Goal: Task Accomplishment & Management: Complete application form

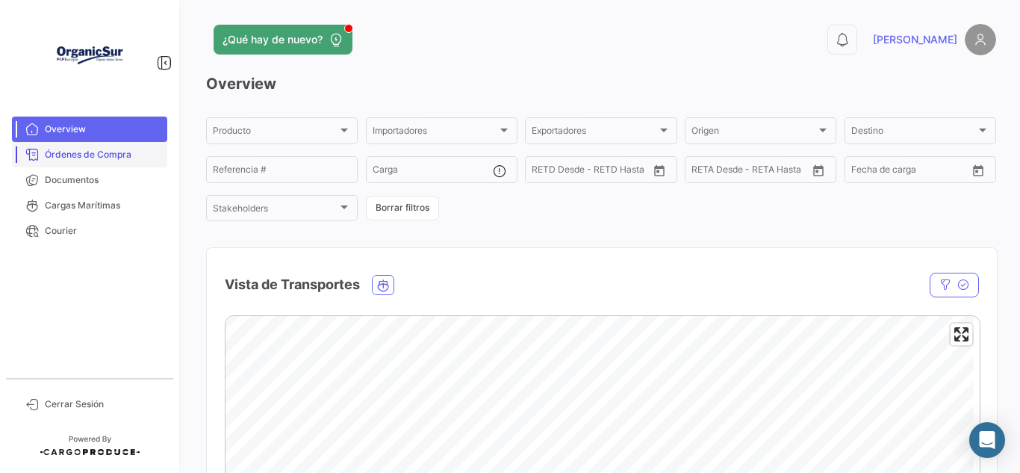
click at [100, 160] on span "Órdenes de Compra" at bounding box center [103, 154] width 116 height 13
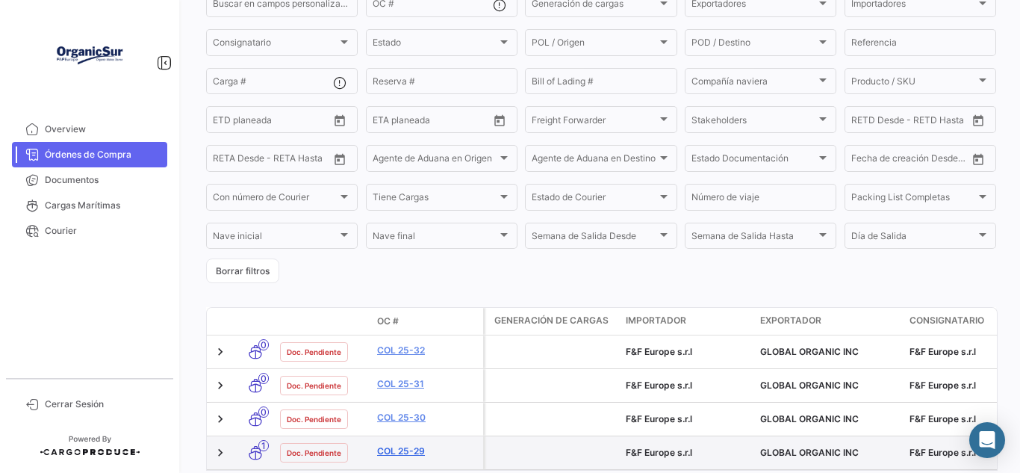
scroll to position [219, 0]
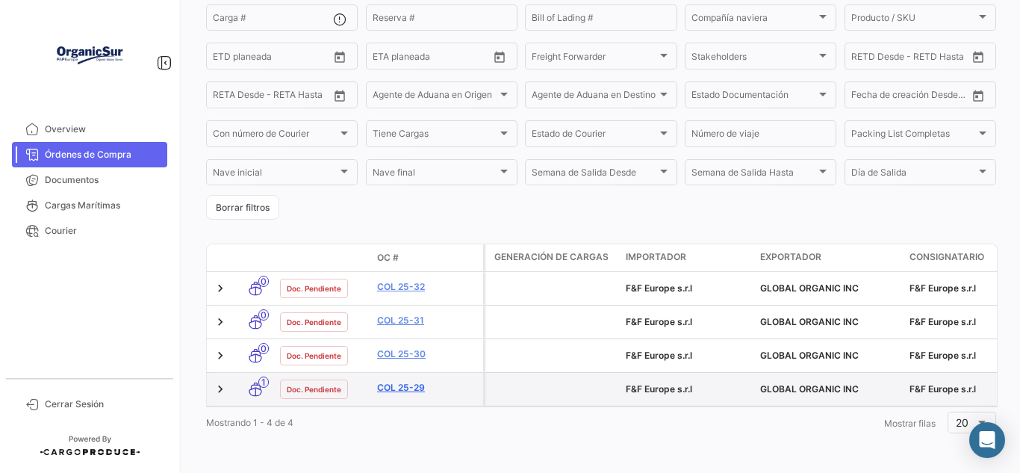
click at [385, 381] on link "COL 25-29" at bounding box center [427, 387] width 100 height 13
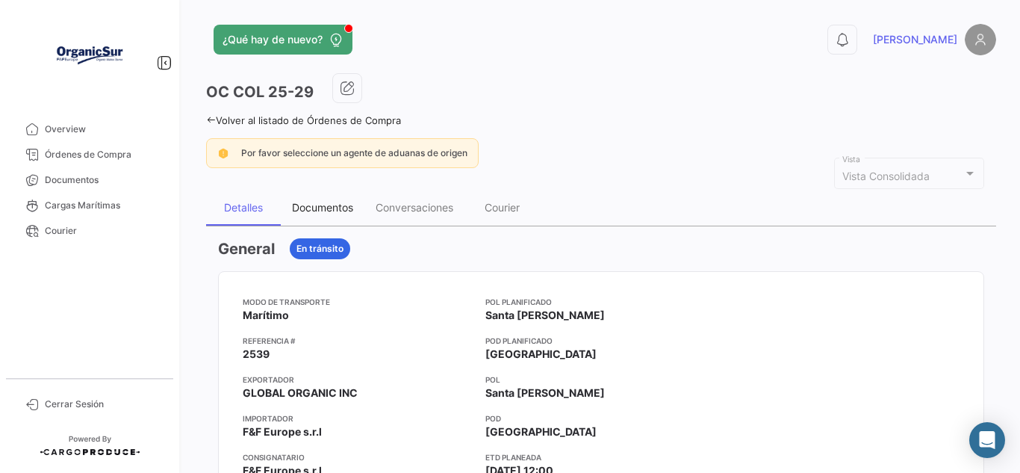
click at [327, 208] on div "Documentos" at bounding box center [322, 207] width 61 height 13
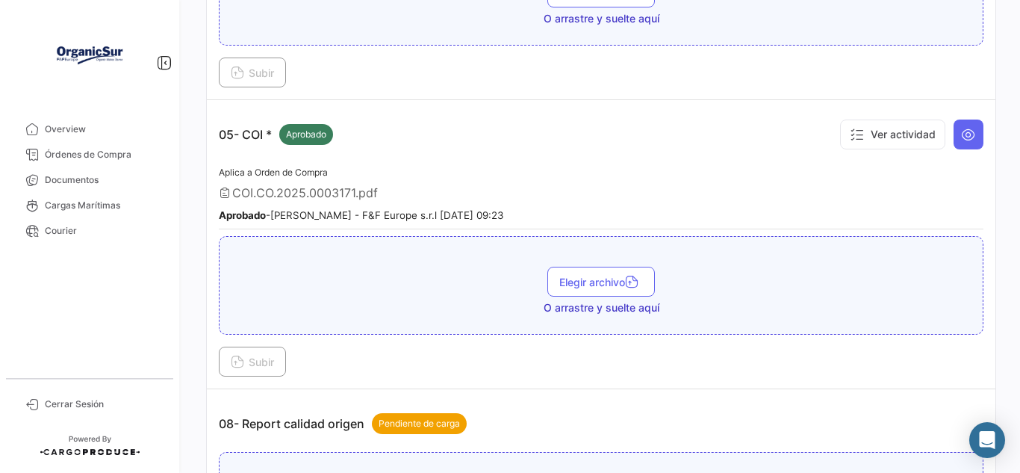
scroll to position [1344, 0]
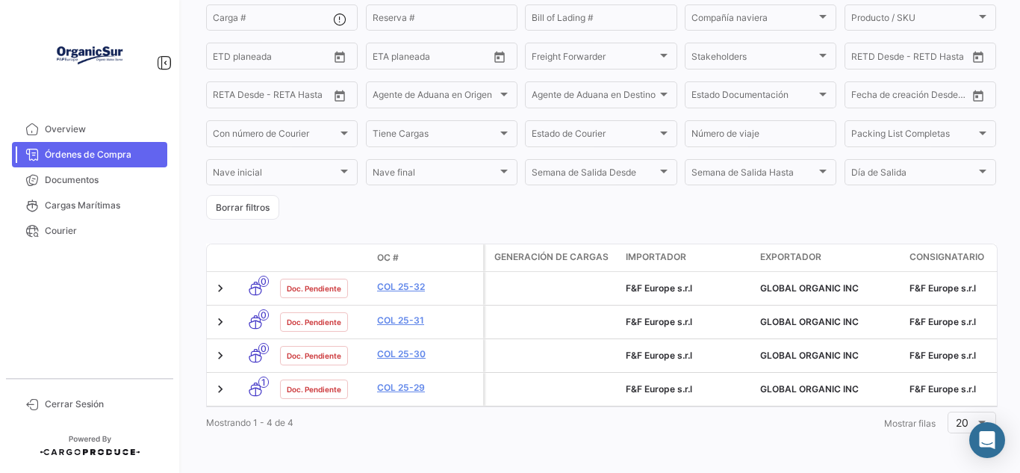
scroll to position [219, 0]
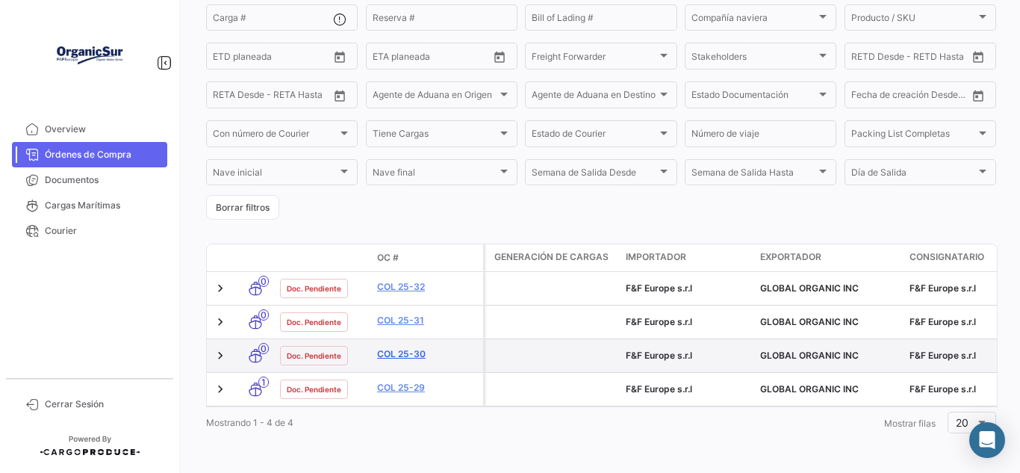
click at [410, 347] on link "COL 25-30" at bounding box center [427, 353] width 100 height 13
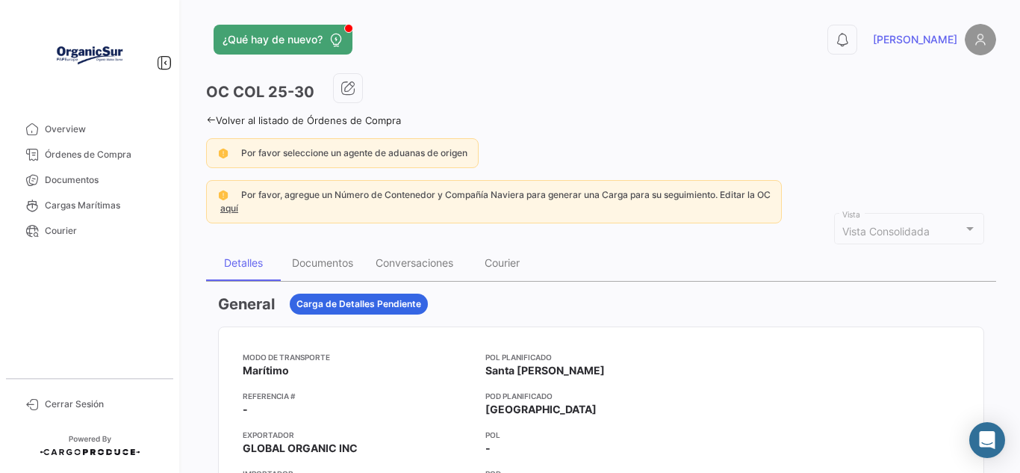
scroll to position [75, 0]
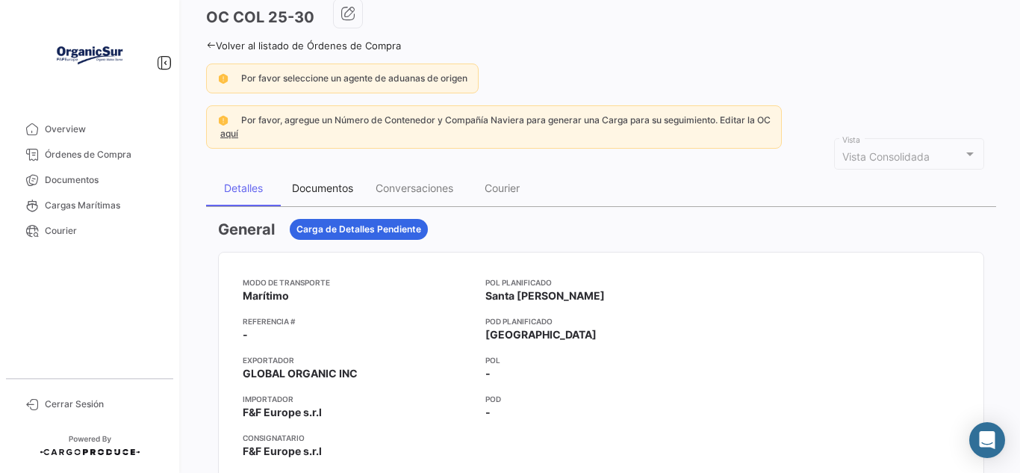
click at [346, 193] on div "Documentos" at bounding box center [322, 187] width 61 height 13
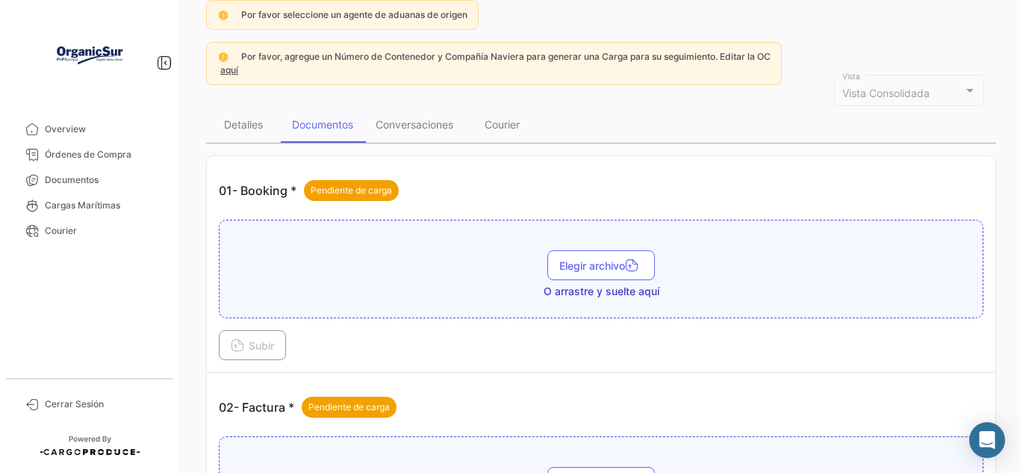
scroll to position [149, 0]
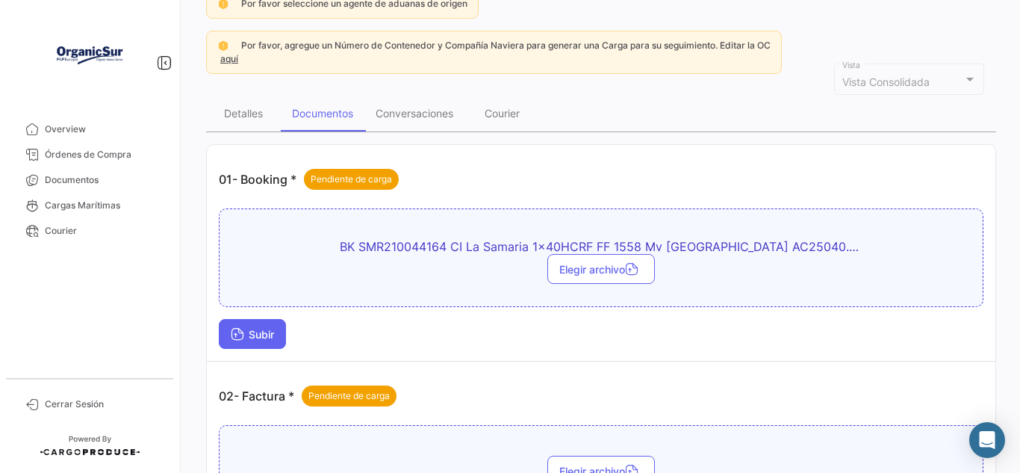
click at [255, 334] on span "Subir" at bounding box center [252, 334] width 43 height 13
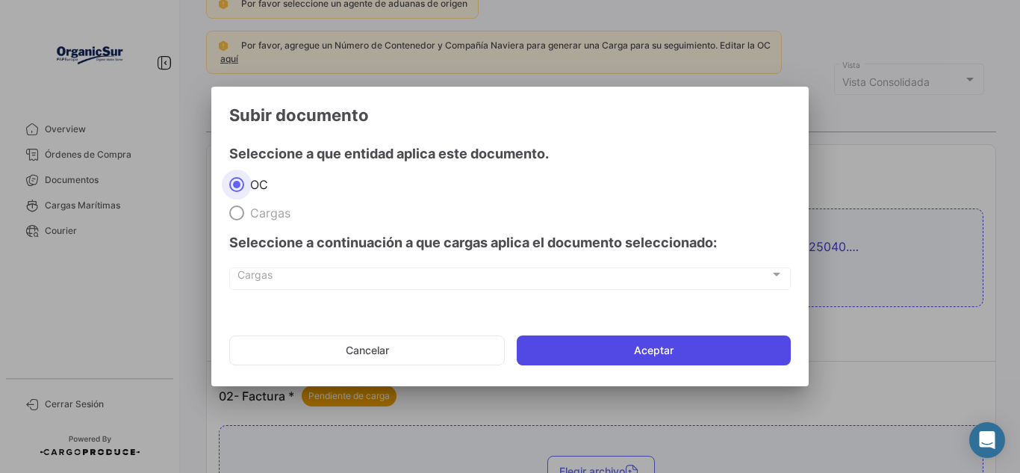
click at [598, 355] on button "Aceptar" at bounding box center [654, 350] width 274 height 30
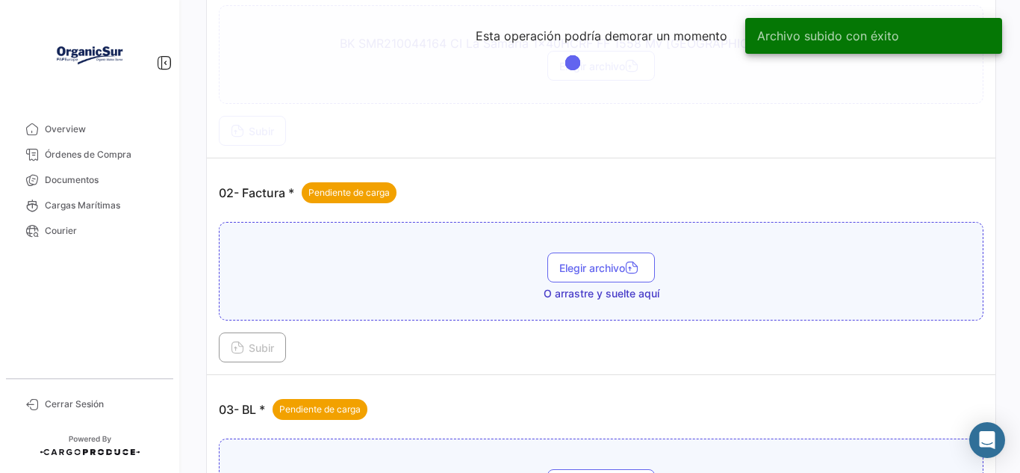
scroll to position [373, 0]
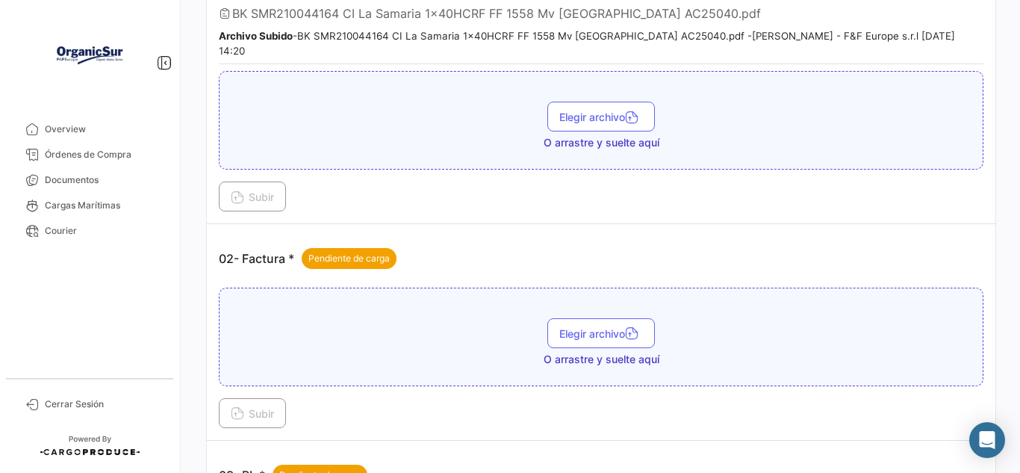
click at [441, 331] on div "Elegir archivo O arrastre y suelte aquí" at bounding box center [601, 342] width 748 height 49
click at [588, 327] on span "Elegir archivo" at bounding box center [601, 333] width 84 height 13
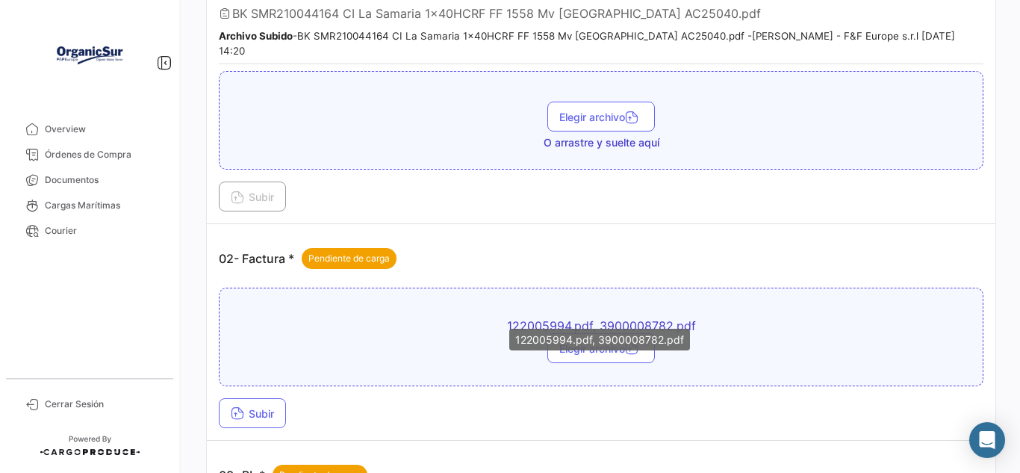
click at [622, 318] on span "122005994.pdf, 3900008782.pdf" at bounding box center [601, 325] width 523 height 15
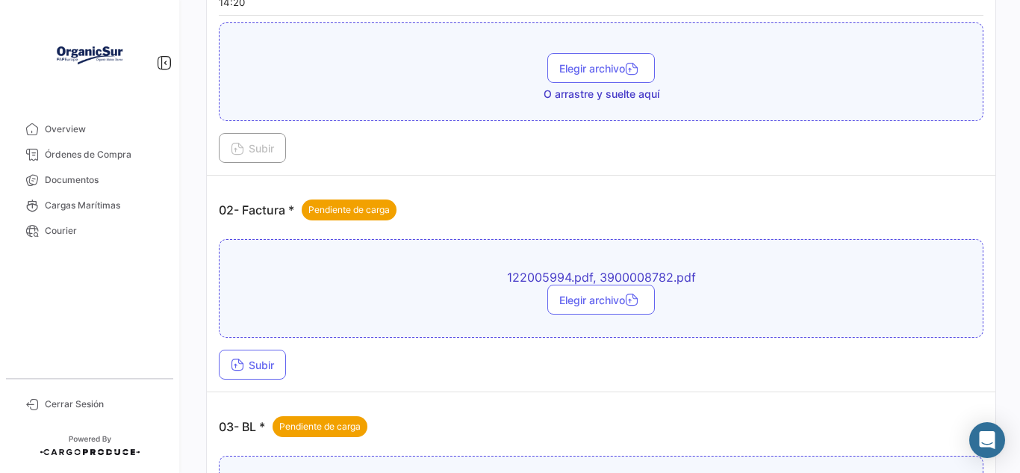
scroll to position [448, 0]
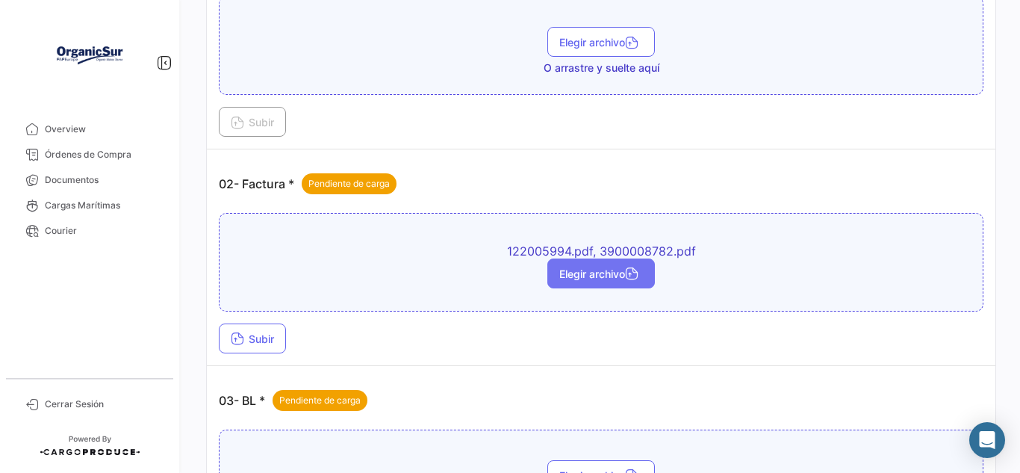
click at [595, 267] on span "Elegir archivo" at bounding box center [601, 273] width 84 height 13
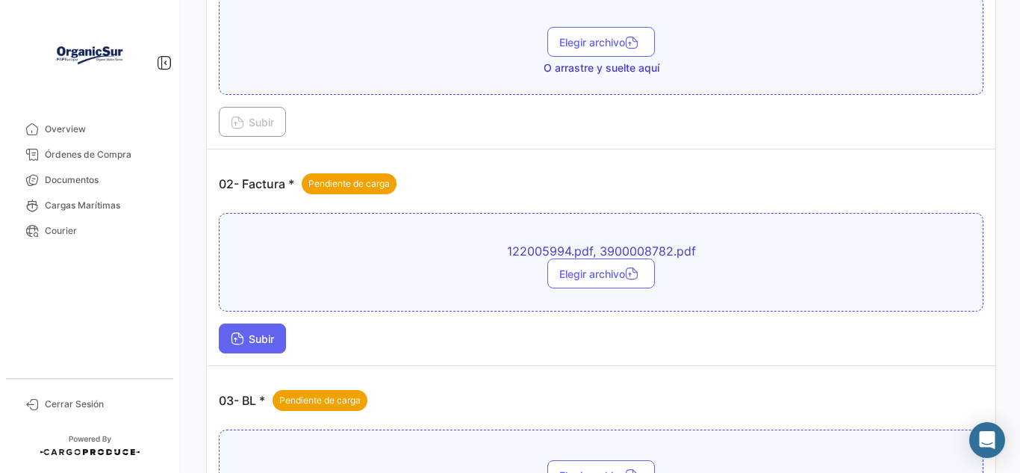
click at [281, 327] on button "Subir" at bounding box center [252, 338] width 67 height 30
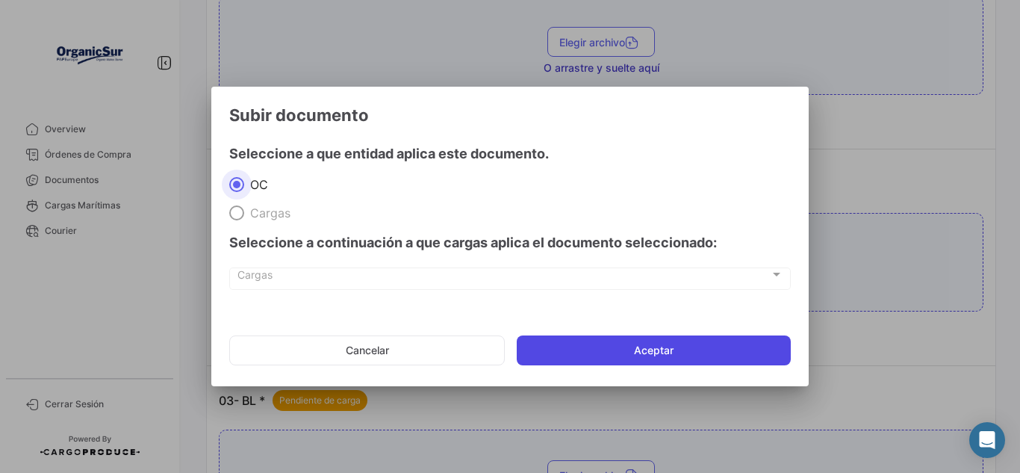
click at [636, 361] on button "Aceptar" at bounding box center [654, 350] width 274 height 30
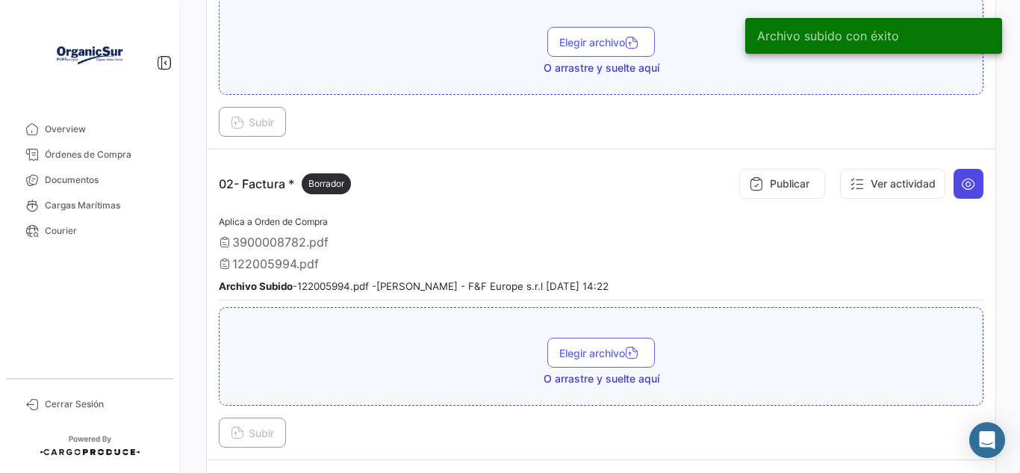
click at [961, 176] on icon at bounding box center [968, 183] width 15 height 15
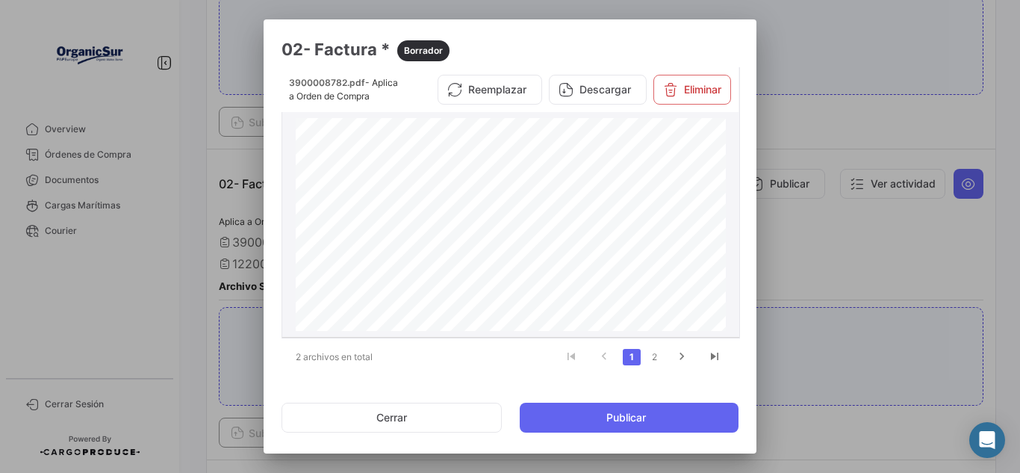
scroll to position [299, 0]
click at [433, 417] on button "Cerrar" at bounding box center [391, 417] width 220 height 30
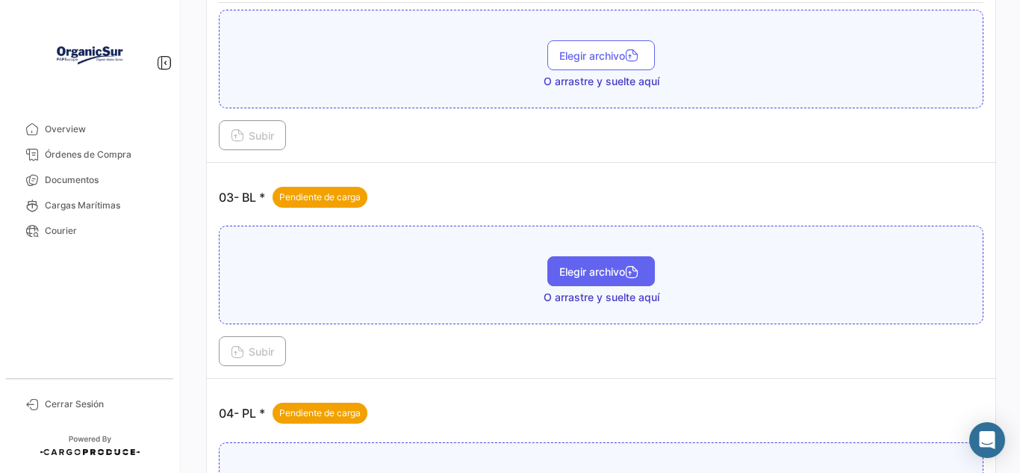
scroll to position [746, 0]
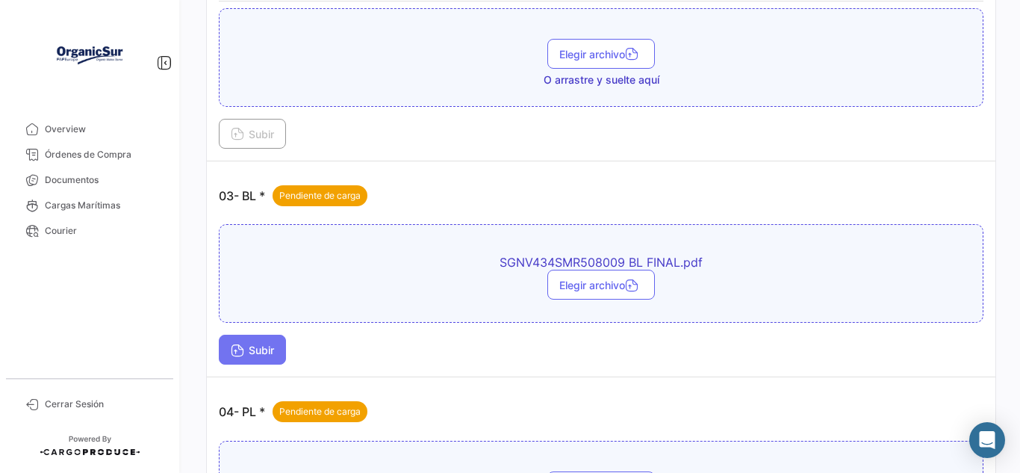
click at [253, 343] on span "Subir" at bounding box center [252, 349] width 43 height 13
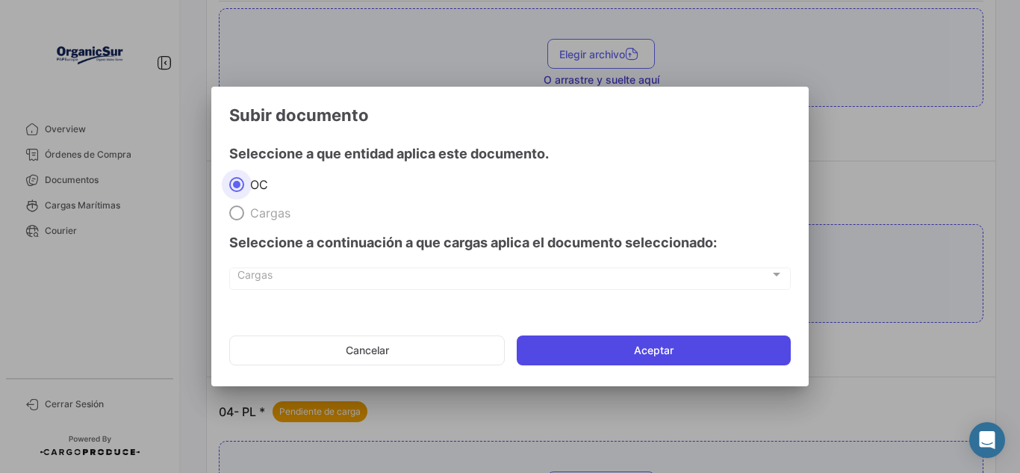
click at [679, 343] on button "Aceptar" at bounding box center [654, 350] width 274 height 30
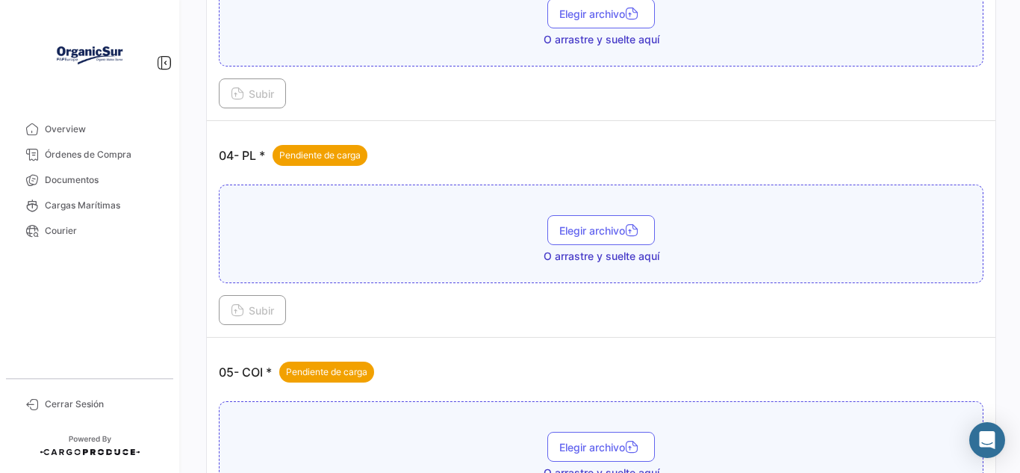
scroll to position [1120, 0]
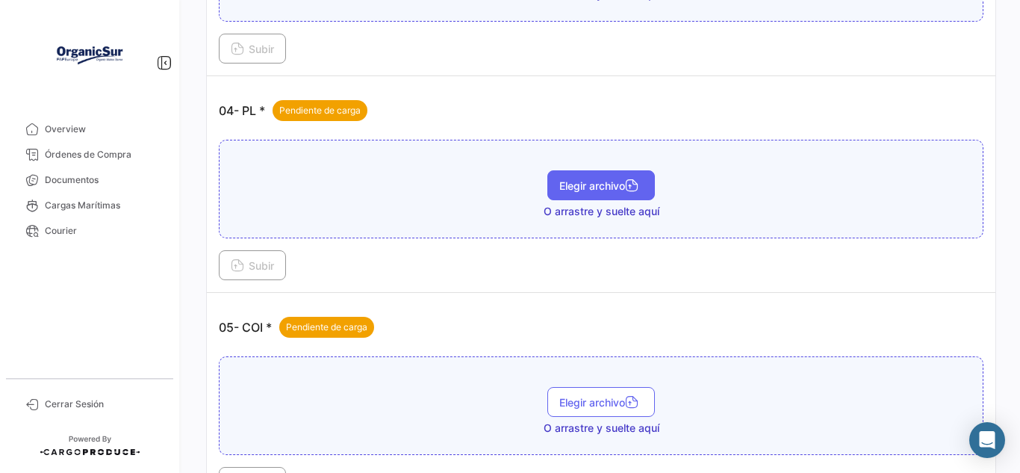
click at [604, 179] on span "Elegir archivo" at bounding box center [601, 185] width 84 height 13
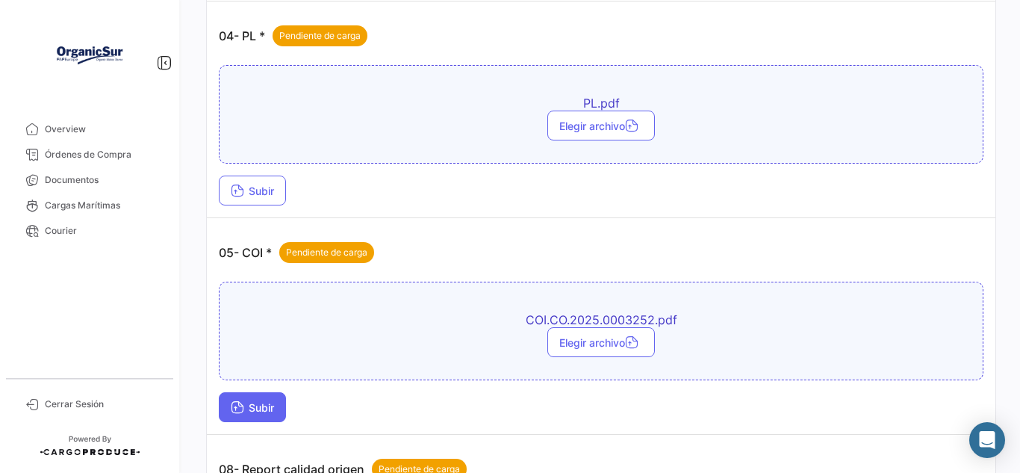
click at [253, 401] on span "Subir" at bounding box center [252, 407] width 43 height 13
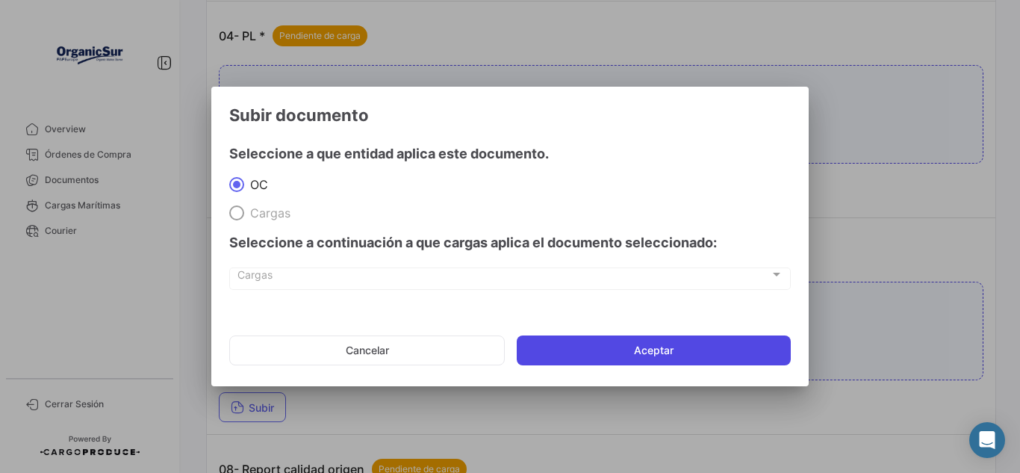
click at [635, 349] on button "Aceptar" at bounding box center [654, 350] width 274 height 30
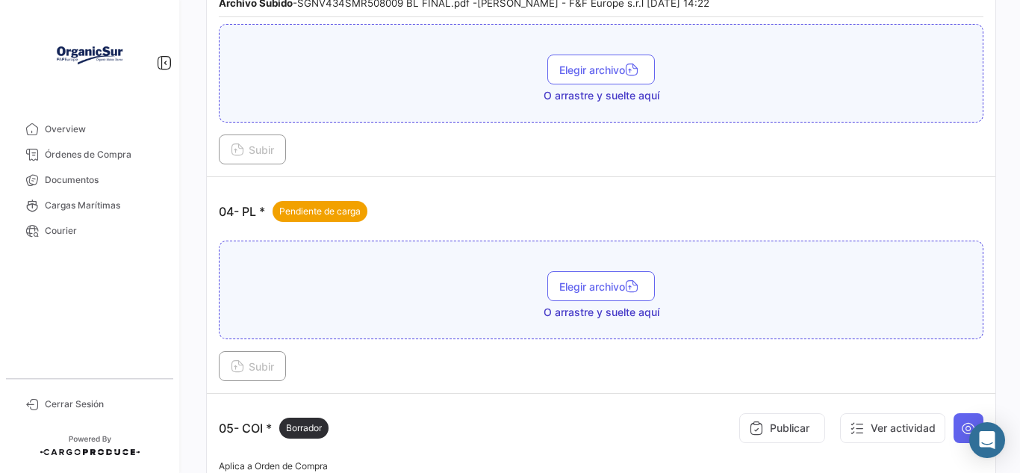
scroll to position [1045, 0]
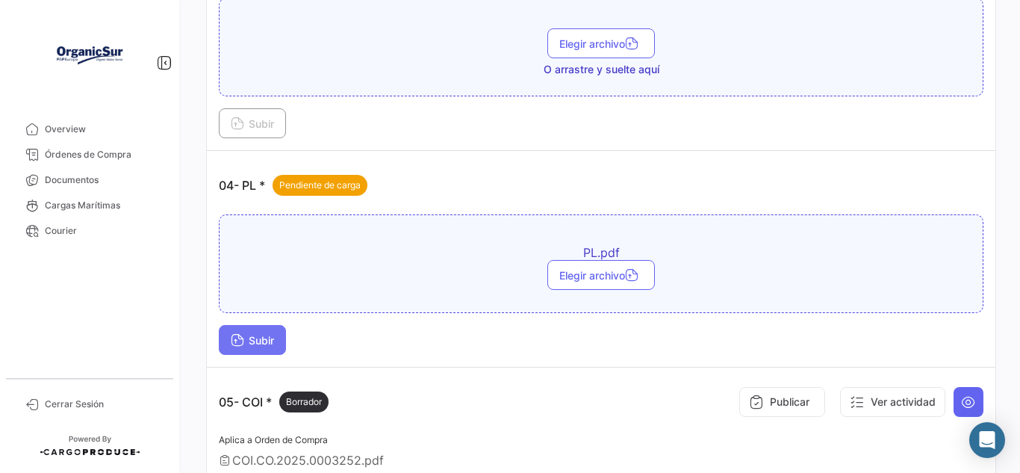
click at [259, 334] on span "Subir" at bounding box center [252, 340] width 43 height 13
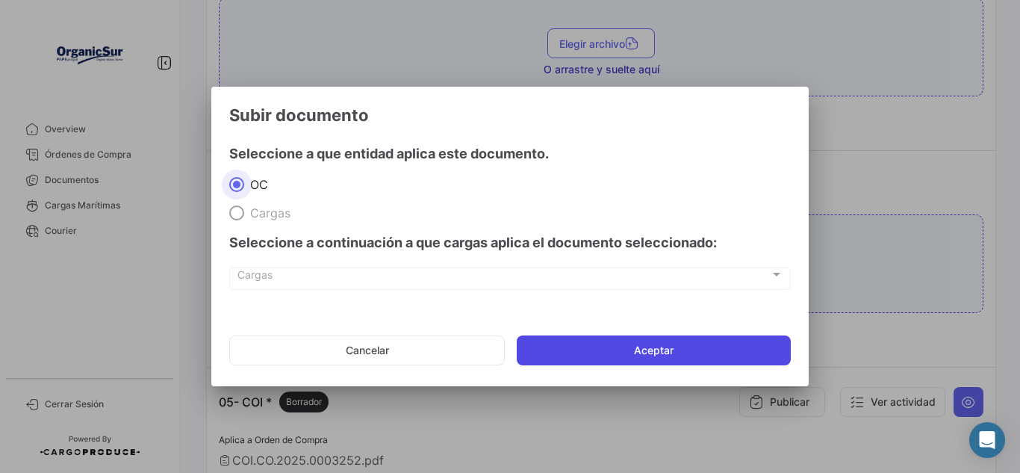
click at [599, 359] on button "Aceptar" at bounding box center [654, 350] width 274 height 30
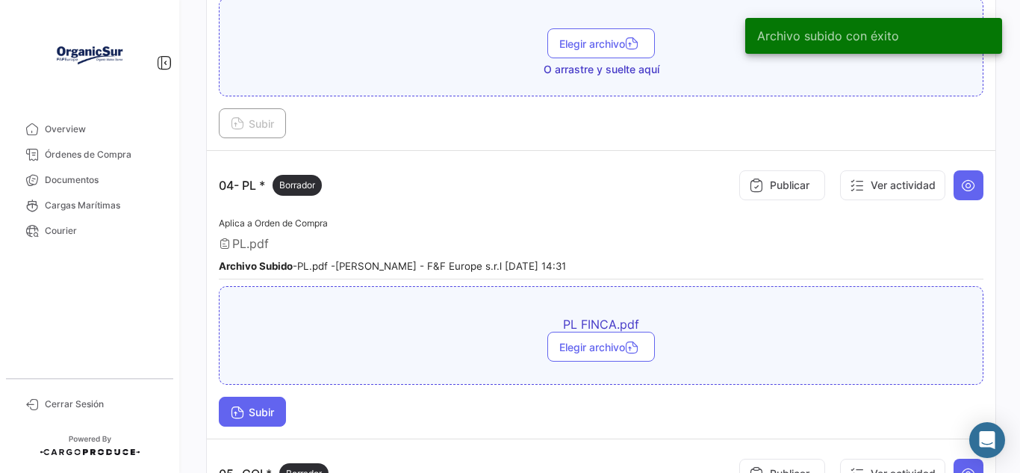
click at [242, 407] on icon at bounding box center [237, 413] width 13 height 13
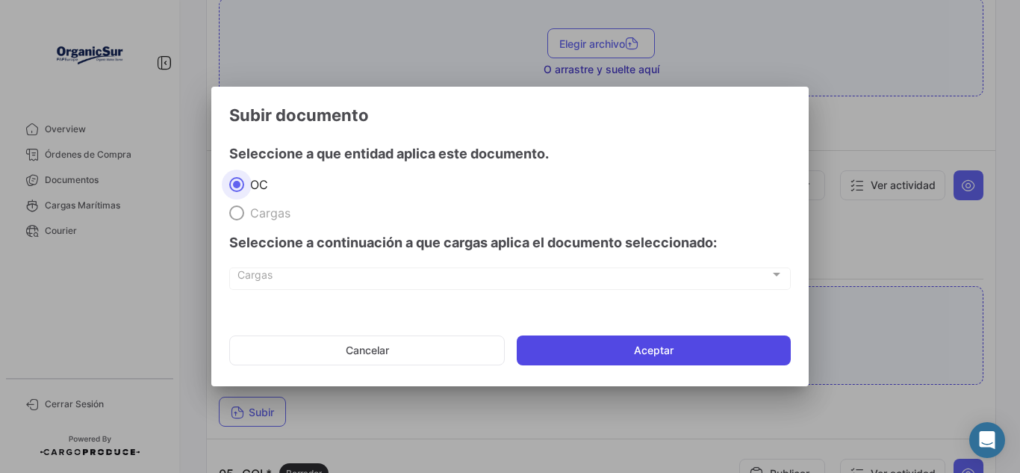
click at [643, 358] on button "Aceptar" at bounding box center [654, 350] width 274 height 30
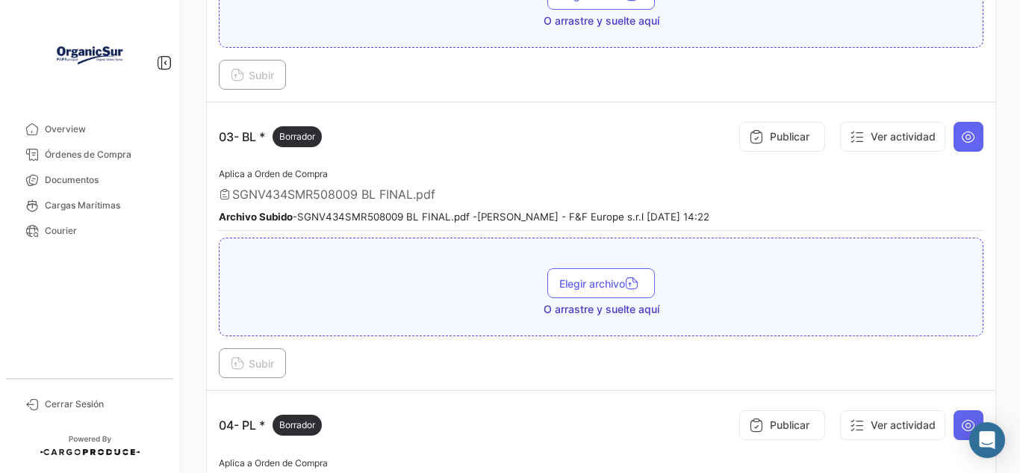
scroll to position [863, 0]
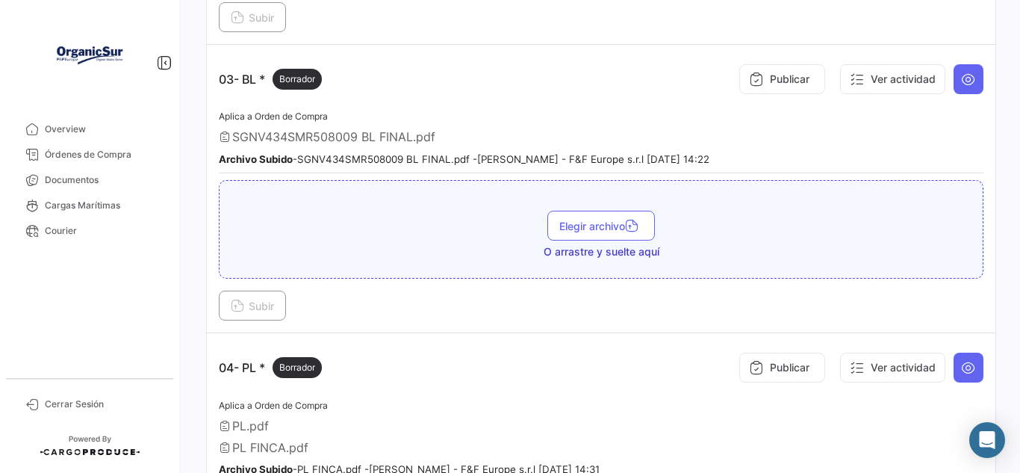
click at [331, 423] on div "Aplica a Orden de Compra PL.pdf PL FINCA.pdf Archivo Subido - PL FINCA.pdf - [P…" at bounding box center [601, 439] width 764 height 87
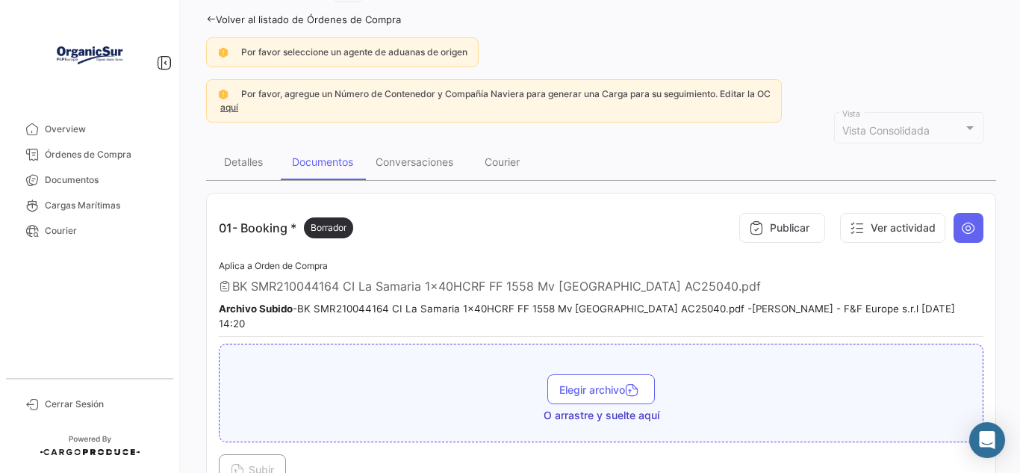
scroll to position [0, 0]
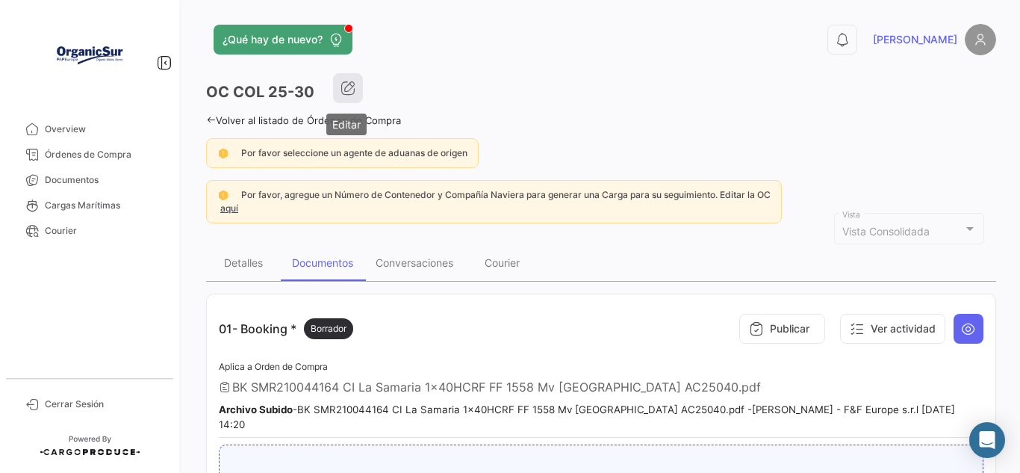
click at [354, 82] on icon "button" at bounding box center [347, 88] width 15 height 15
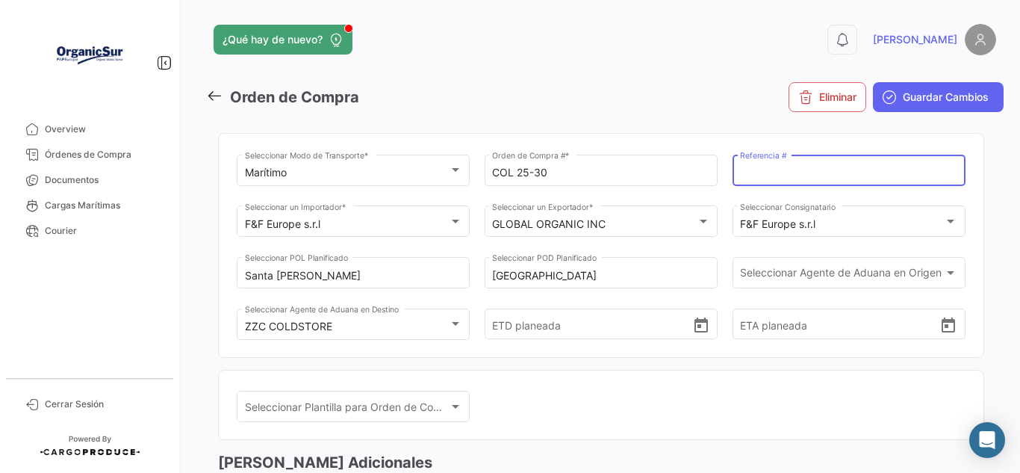
click at [798, 172] on input "Referencia #" at bounding box center [848, 172] width 217 height 13
paste input "0225402901/03 25402901/0325 403002/042540 3002"
type input "0225402901/03 25402901/0325 403002/042540 3002"
click at [924, 175] on input "0225402901/03 25402901/0325 403002/042540 3002" at bounding box center [848, 172] width 217 height 13
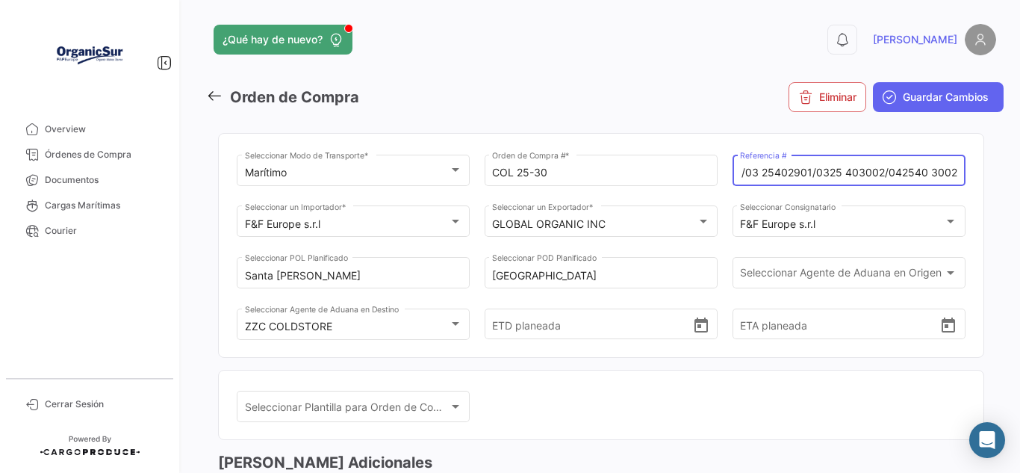
click at [766, 178] on input "0225402901/03 25402901/0325 403002/042540 3002" at bounding box center [848, 172] width 217 height 13
click at [758, 176] on input "0225402901/03 25402901/0325 403002/042540 3002" at bounding box center [848, 172] width 217 height 13
drag, startPoint x: 735, startPoint y: 176, endPoint x: 947, endPoint y: 180, distance: 212.0
click at [947, 180] on div "0225402901/03 25402901/0325 403002/042540 3002 Referencia #" at bounding box center [848, 169] width 217 height 34
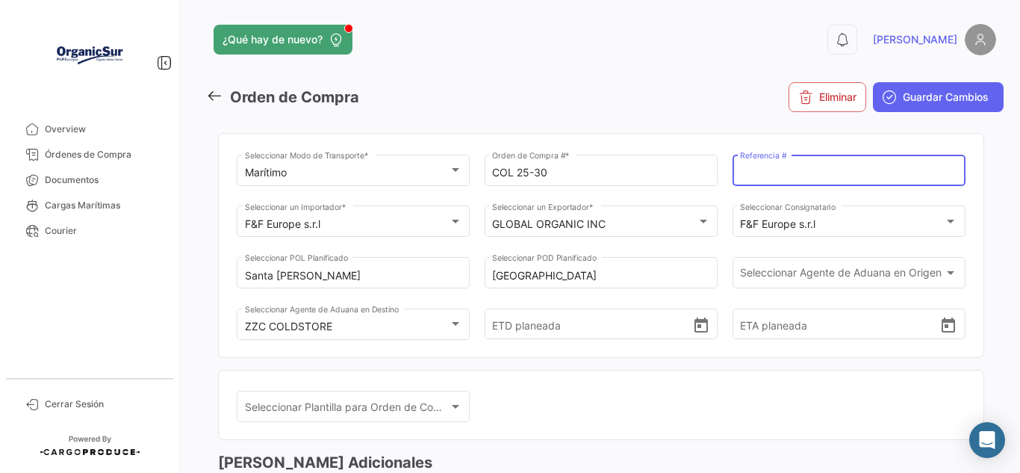
paste input "0225402901"
click at [872, 177] on input "0225402901/" at bounding box center [848, 172] width 217 height 13
paste input "0325402901"
paste input "0325403002"
paste input "0425403002"
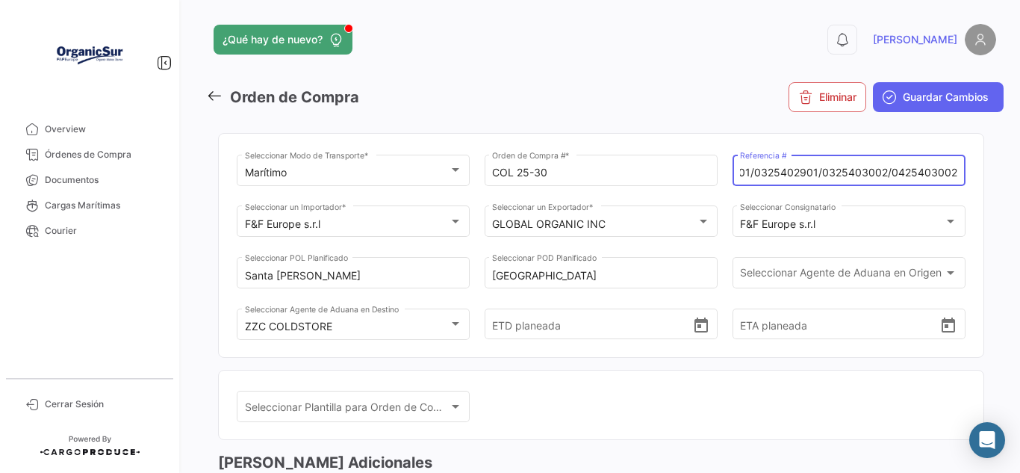
scroll to position [0, 57]
type input "0225402901/0325402901/0325403002/0425403002/"
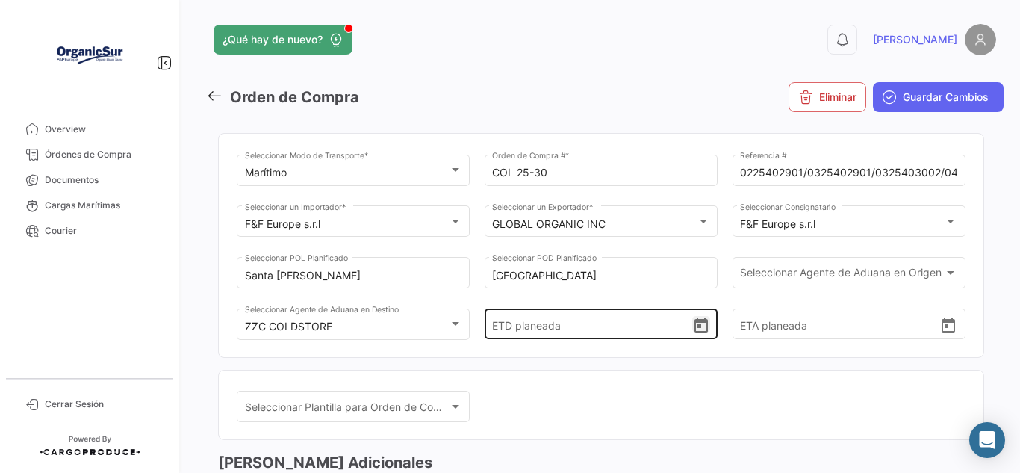
click at [696, 323] on icon "Open calendar" at bounding box center [701, 326] width 18 height 18
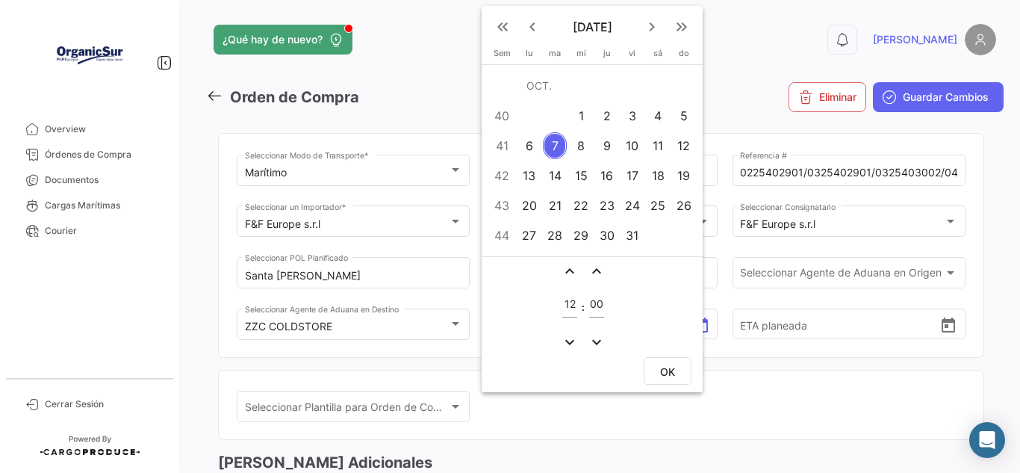
click at [635, 119] on div "3" at bounding box center [632, 115] width 23 height 27
click at [671, 372] on span "OK" at bounding box center [667, 371] width 15 height 13
type input "[DATE] 12:00"
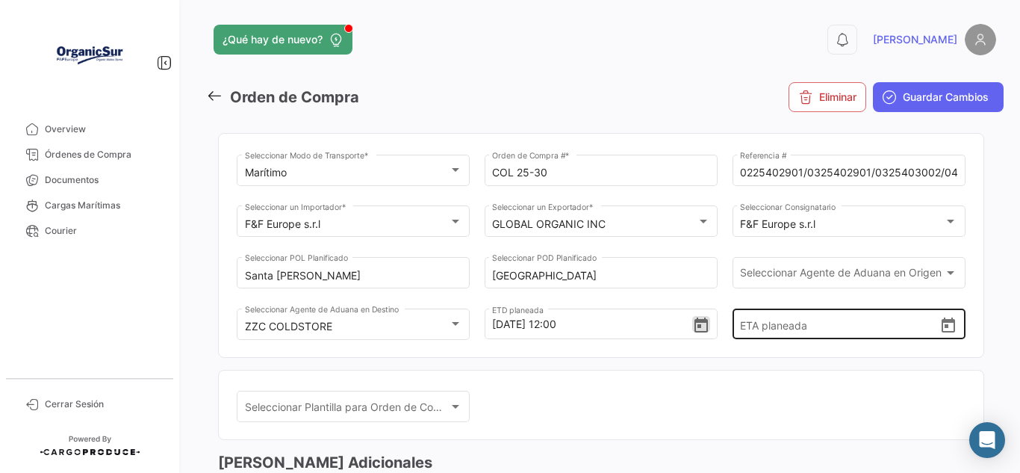
click at [929, 325] on input "ETA planeada" at bounding box center [839, 324] width 199 height 52
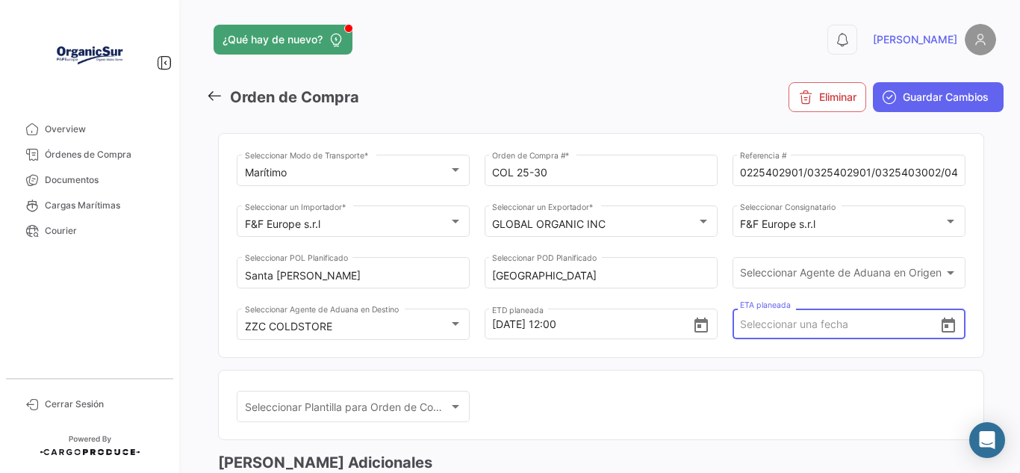
click at [951, 323] on div "ETA planeada" at bounding box center [848, 322] width 233 height 33
click at [941, 321] on icon "Open calendar" at bounding box center [947, 324] width 13 height 15
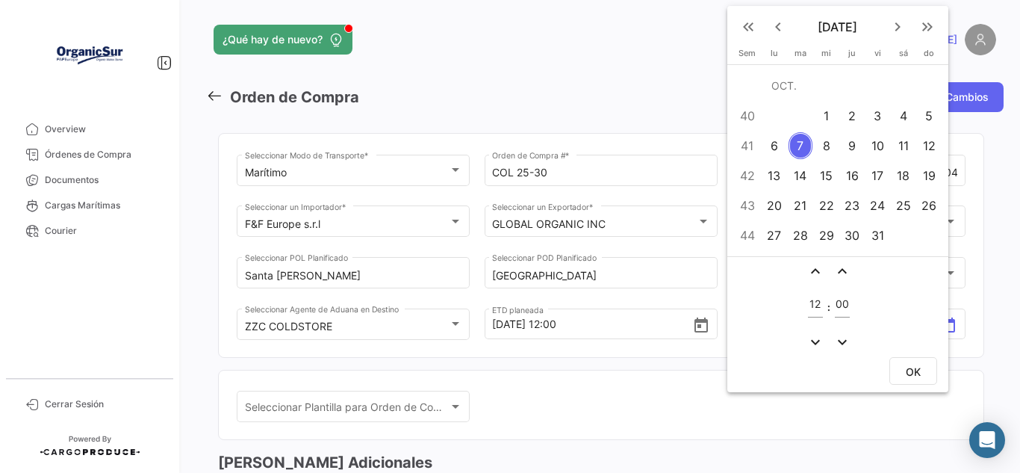
click at [882, 172] on div "17" at bounding box center [877, 175] width 23 height 27
click at [926, 376] on button "OK" at bounding box center [913, 371] width 48 height 28
type input "[DATE] 12:00"
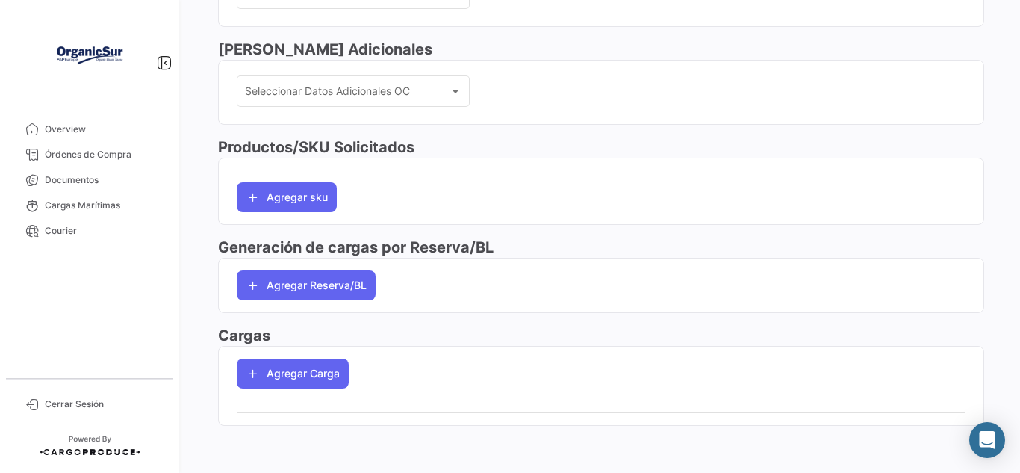
scroll to position [414, 0]
click at [284, 198] on button "Agregar sku" at bounding box center [287, 196] width 100 height 30
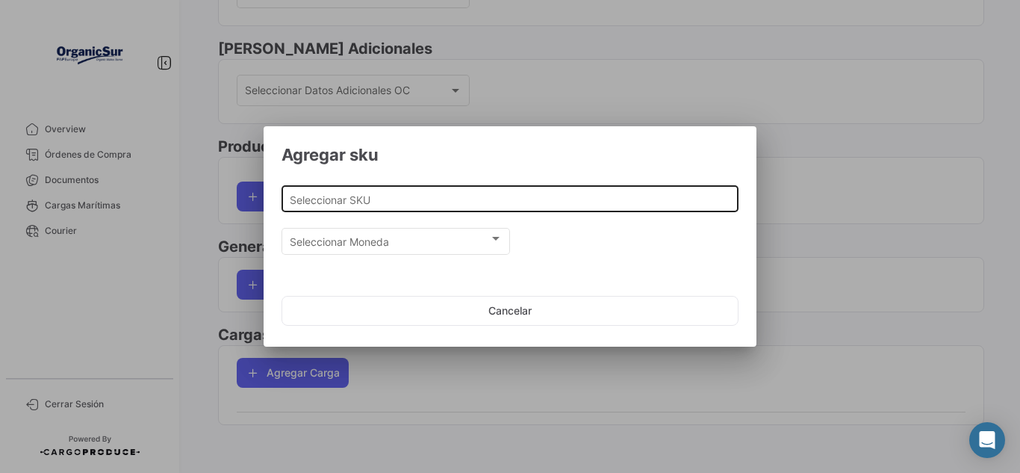
click at [405, 194] on input "Seleccionar SKU" at bounding box center [510, 199] width 441 height 13
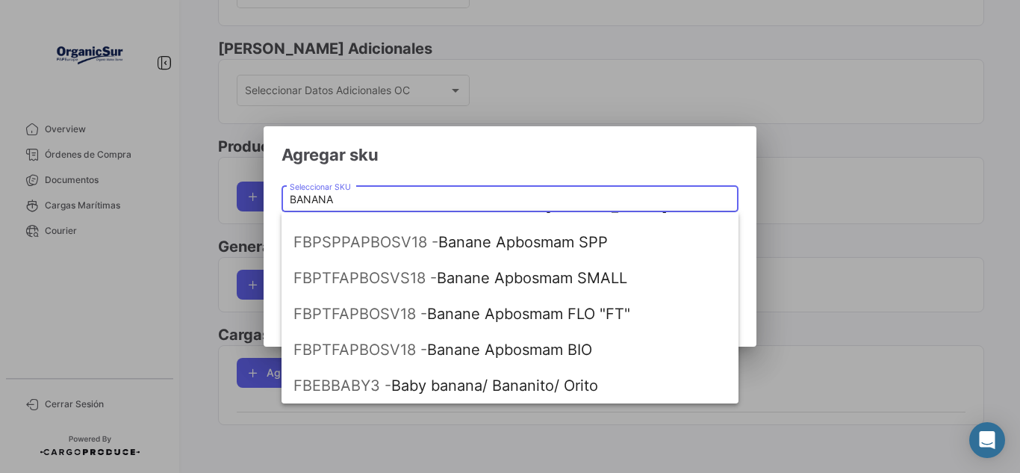
scroll to position [0, 0]
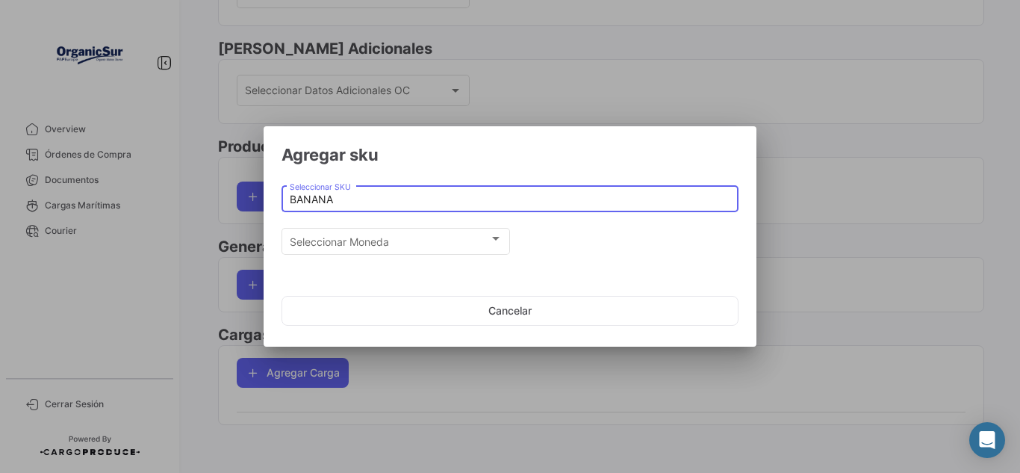
drag, startPoint x: 348, startPoint y: 194, endPoint x: 275, endPoint y: 195, distance: 73.2
click at [275, 195] on mat-dialog-content "BANANA Seleccionar SKU Seleccionar Moneda Seleccionar Moneda" at bounding box center [510, 219] width 493 height 96
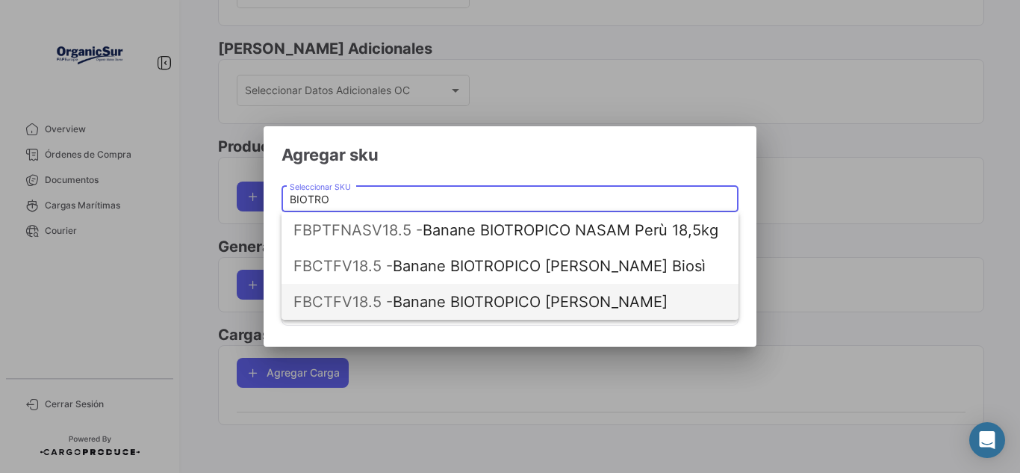
click at [571, 294] on span "FBCTFV18.5 - Banane BIOTROPICO [PERSON_NAME]" at bounding box center [509, 302] width 433 height 36
type input "Banane BIOTROPICO [PERSON_NAME]"
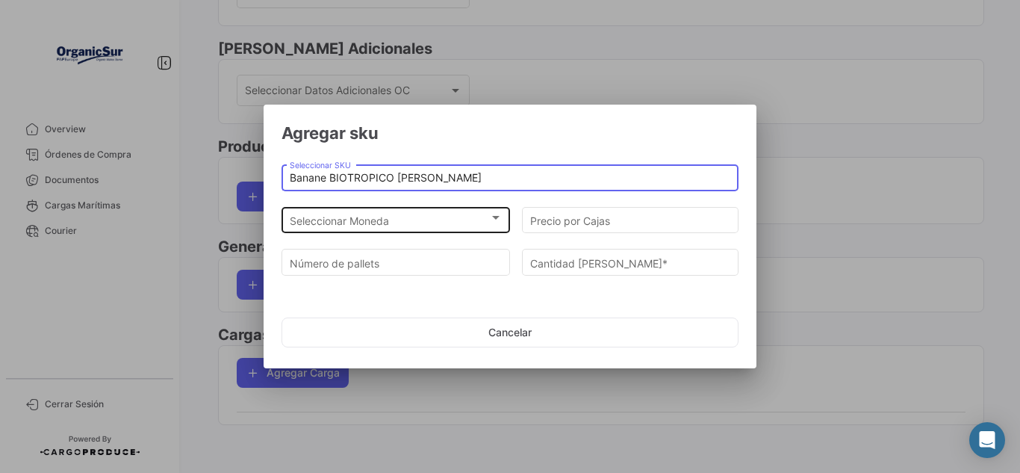
click at [375, 213] on div "Seleccionar Moneda Seleccionar Moneda" at bounding box center [396, 218] width 213 height 29
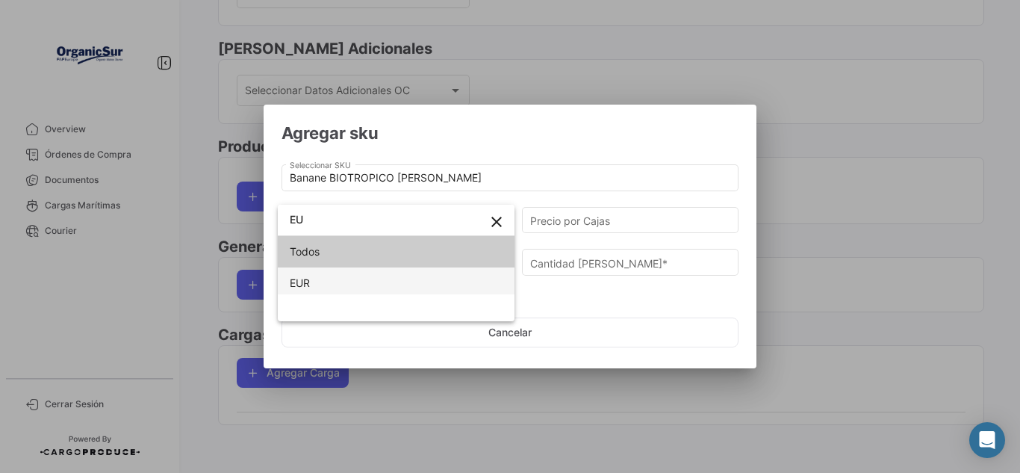
type input "EU"
click at [399, 288] on span "EUR" at bounding box center [396, 282] width 213 height 31
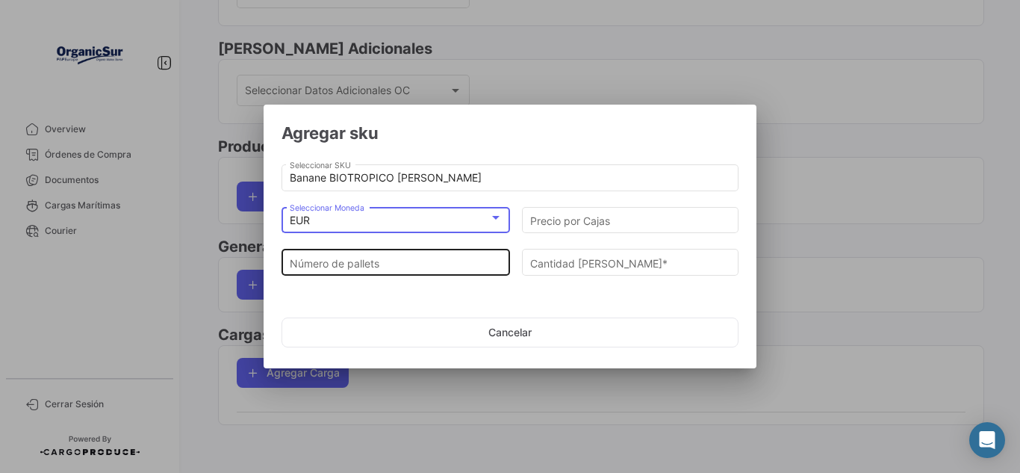
click at [394, 264] on input "Número de pallets" at bounding box center [396, 263] width 213 height 13
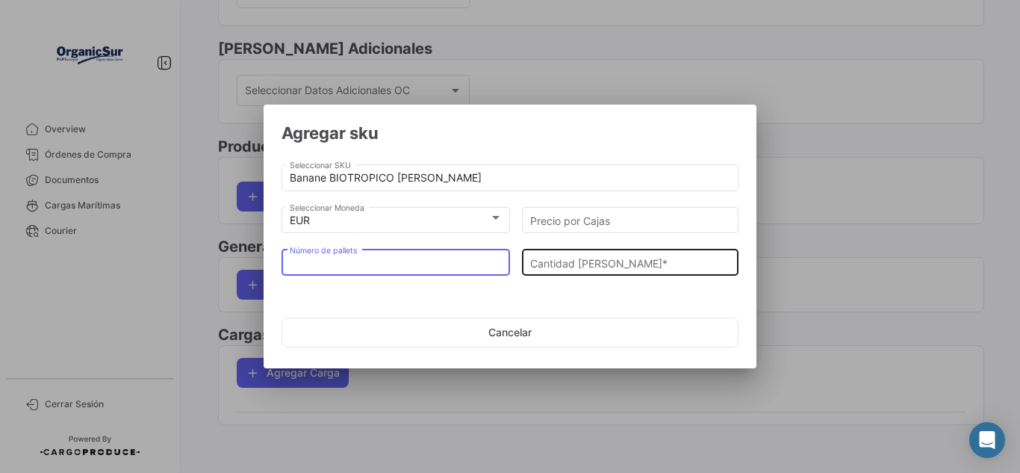
click at [599, 257] on input "Cantidad [PERSON_NAME] *" at bounding box center [630, 263] width 201 height 13
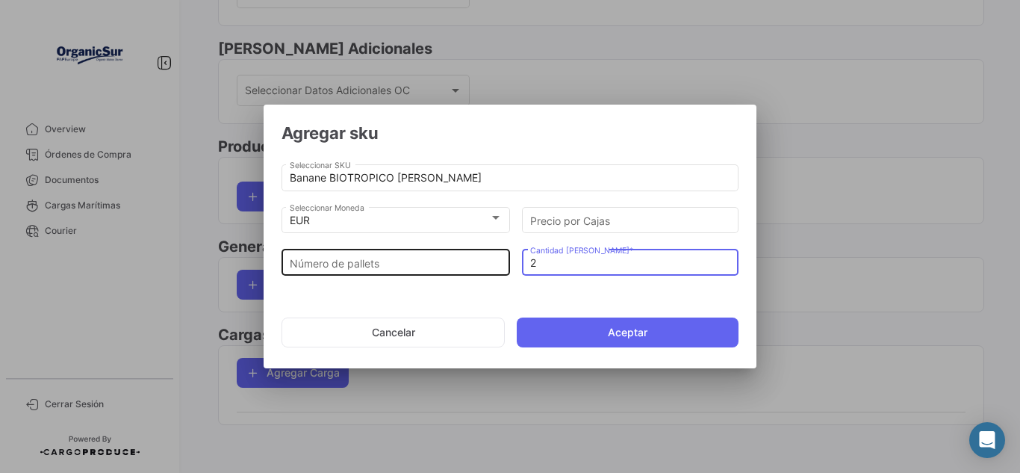
type input "2"
click at [422, 272] on div "Número de pallets" at bounding box center [396, 260] width 213 height 29
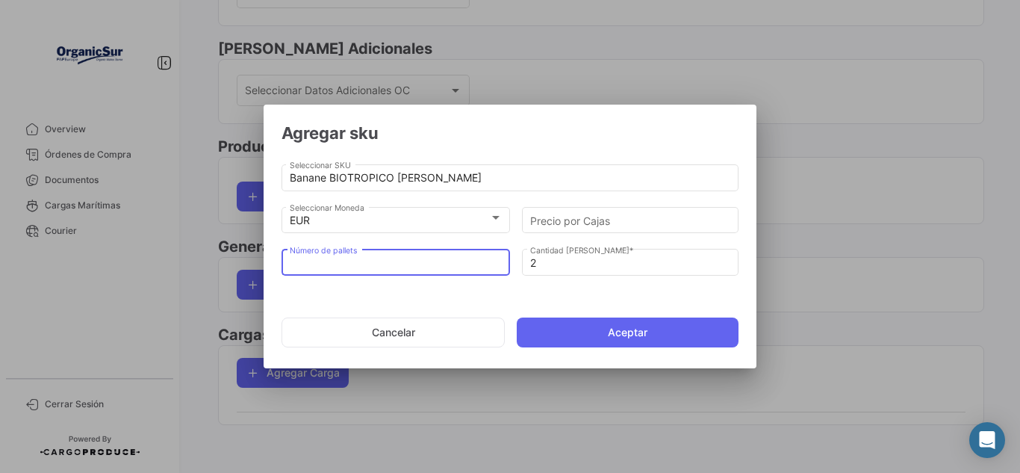
click at [416, 266] on input "Número de pallets" at bounding box center [396, 263] width 213 height 13
type input "4"
type input "216"
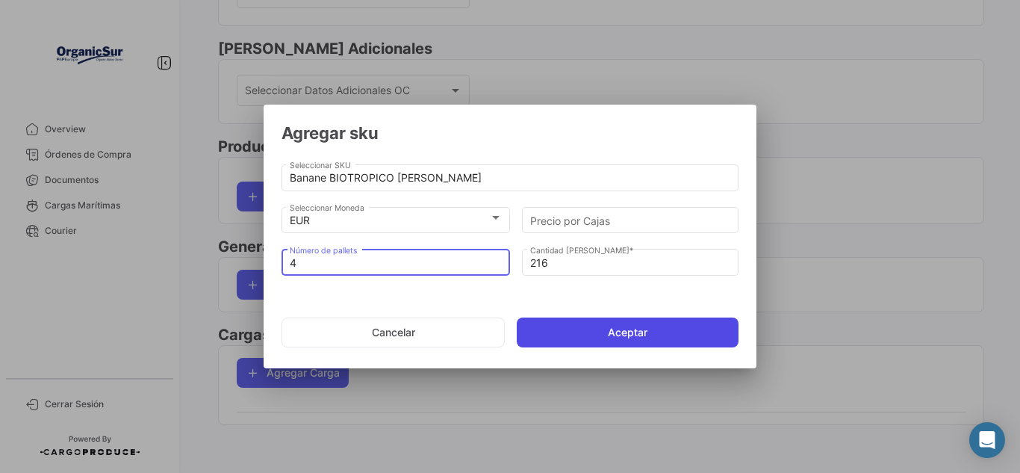
type input "4"
click at [598, 331] on button "Aceptar" at bounding box center [628, 332] width 222 height 30
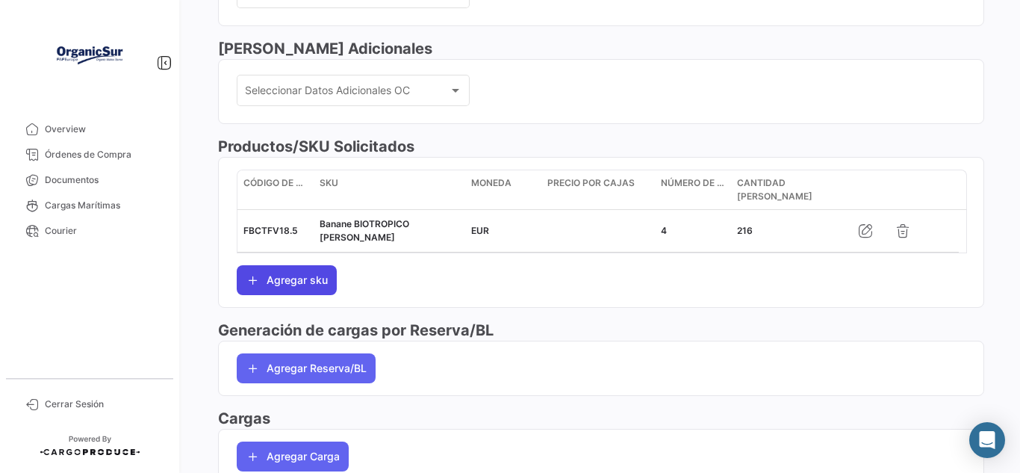
click at [286, 269] on button "Agregar sku" at bounding box center [287, 280] width 100 height 30
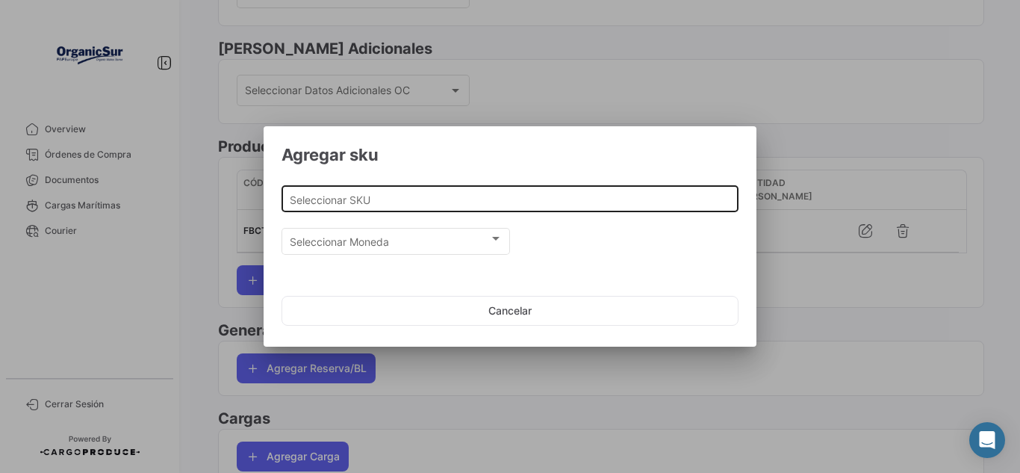
click at [406, 191] on div "Seleccionar SKU" at bounding box center [510, 197] width 441 height 29
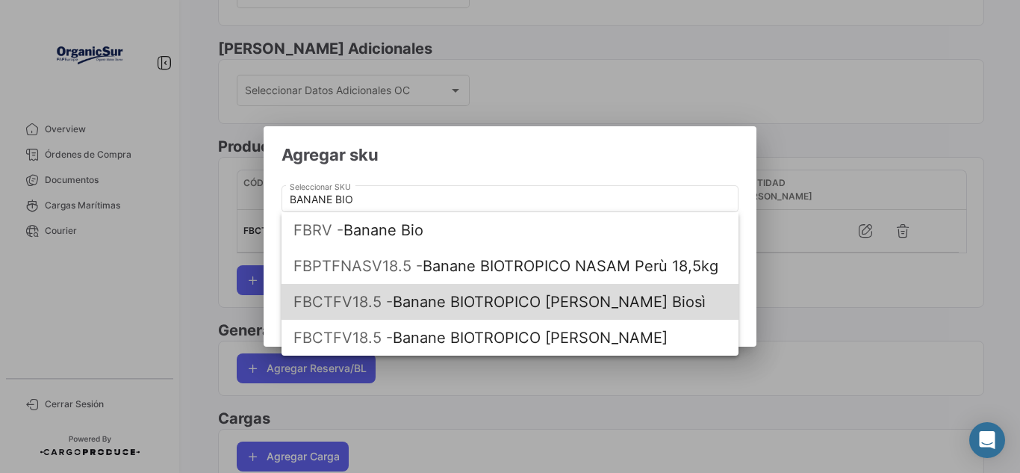
click at [521, 291] on span "FBCTFV18.5 - Banane BIOTROPICO [PERSON_NAME] Biosì" at bounding box center [509, 302] width 433 height 36
type input "Banane BIOTROPICO [PERSON_NAME] Biosì"
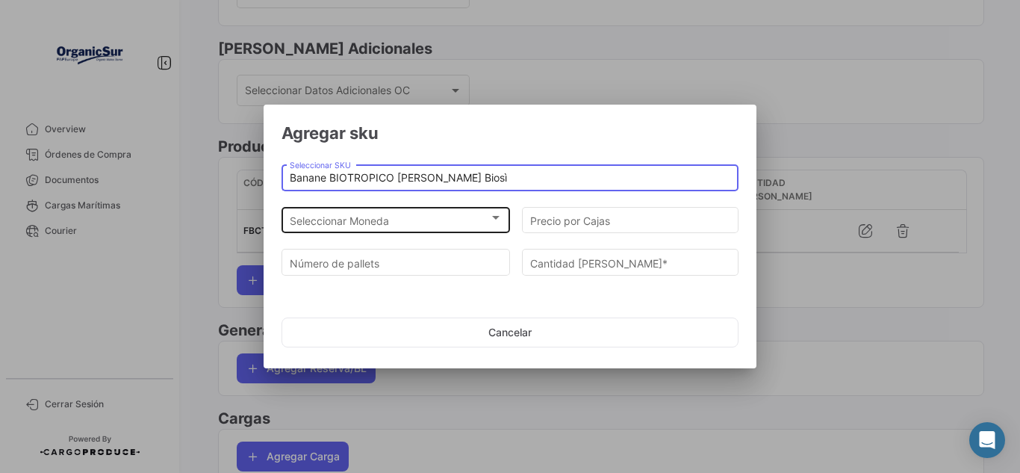
click at [417, 216] on div "Seleccionar Moneda" at bounding box center [389, 220] width 199 height 13
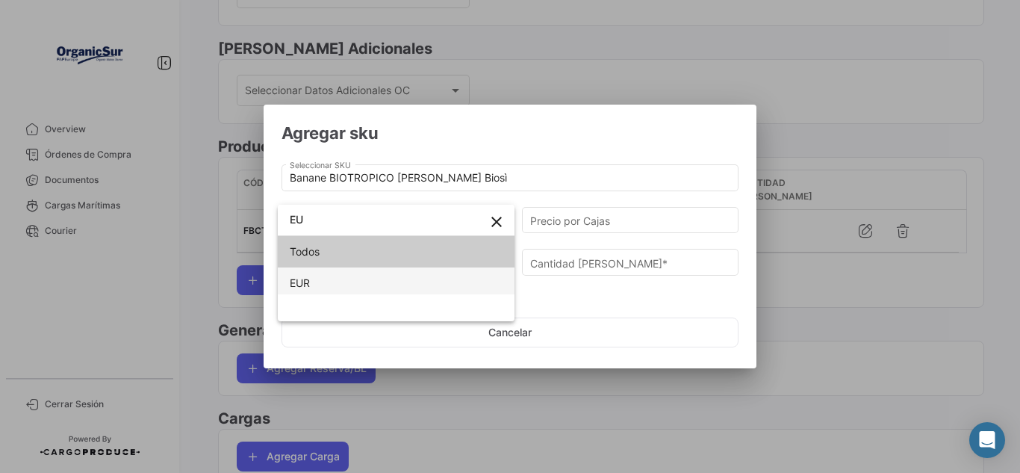
type input "EU"
click at [363, 280] on span "EUR" at bounding box center [396, 282] width 213 height 31
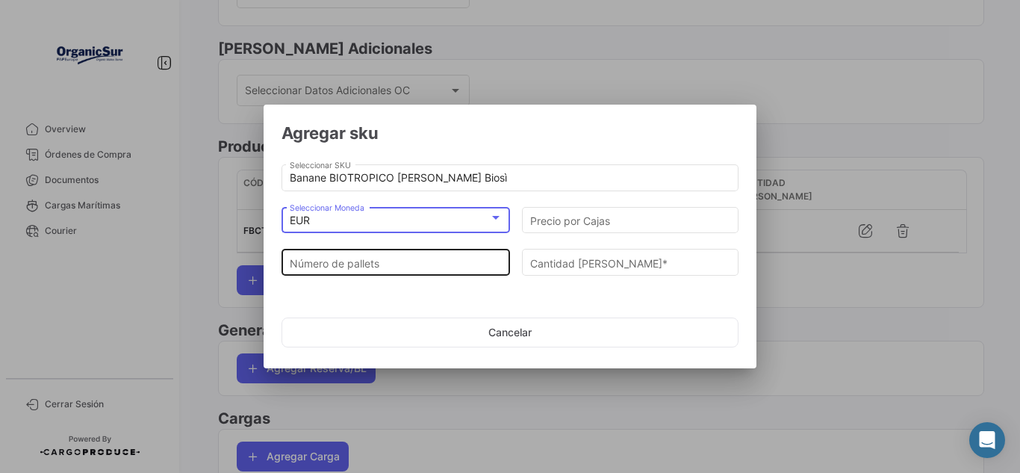
click at [378, 266] on input "Número de pallets" at bounding box center [396, 263] width 213 height 13
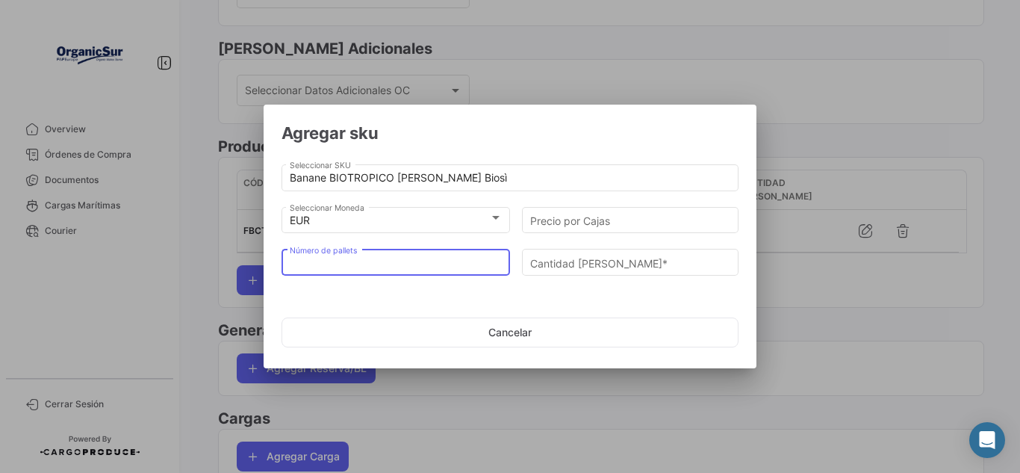
type input "1"
type input "54"
type input "17"
type input "918"
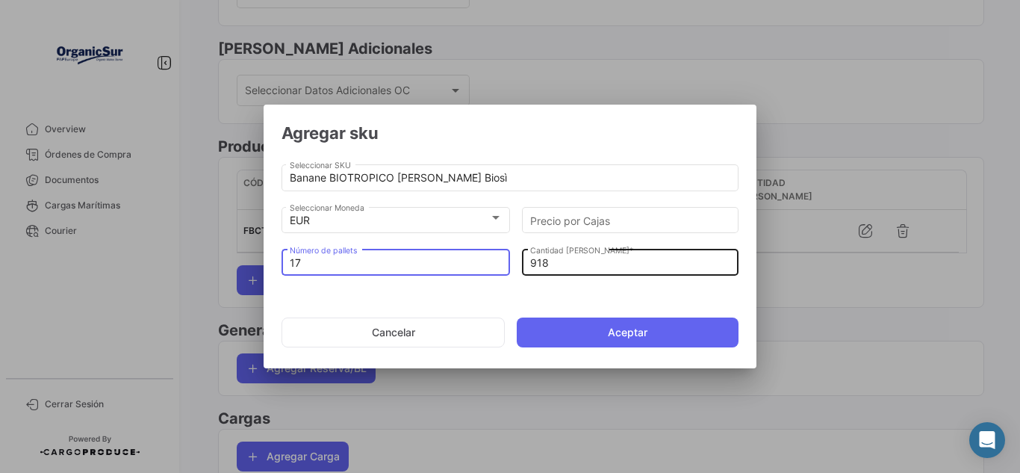
type input "17"
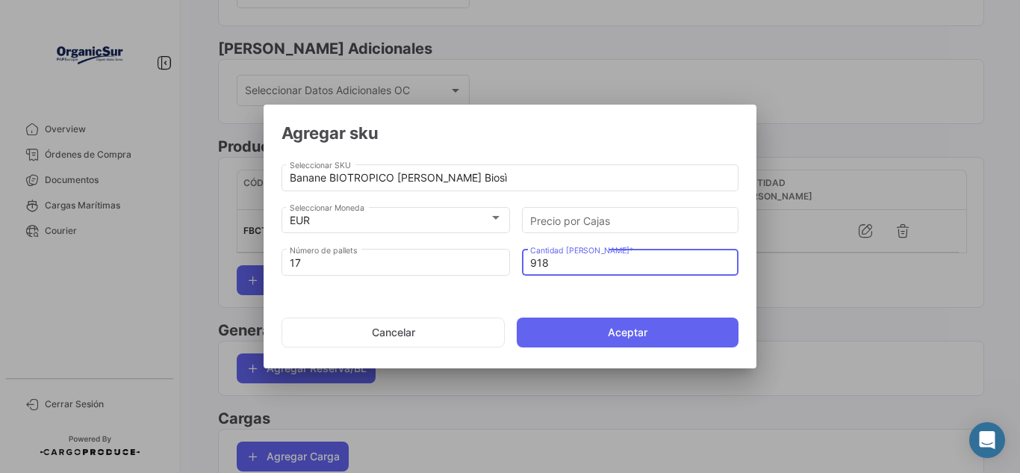
drag, startPoint x: 590, startPoint y: 265, endPoint x: 532, endPoint y: 260, distance: 58.5
click at [532, 260] on input "918" at bounding box center [630, 263] width 201 height 13
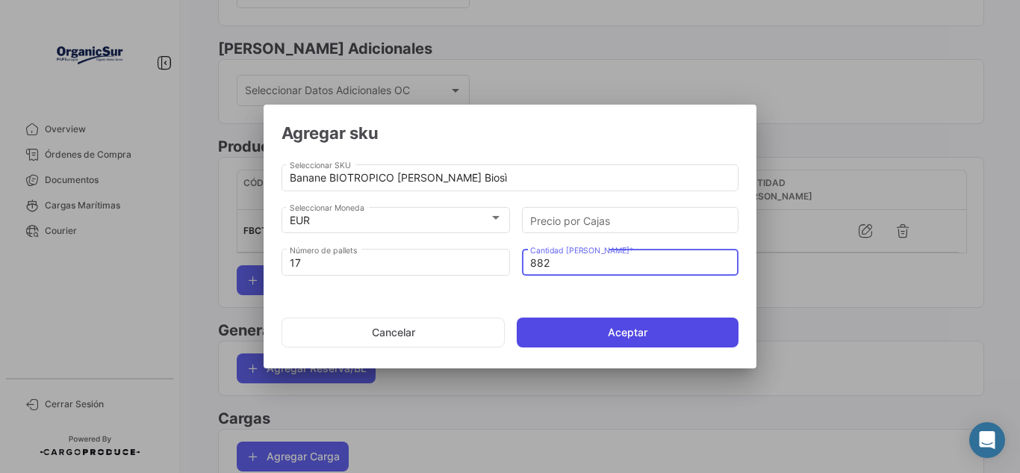
type input "882"
click at [611, 324] on button "Aceptar" at bounding box center [628, 332] width 222 height 30
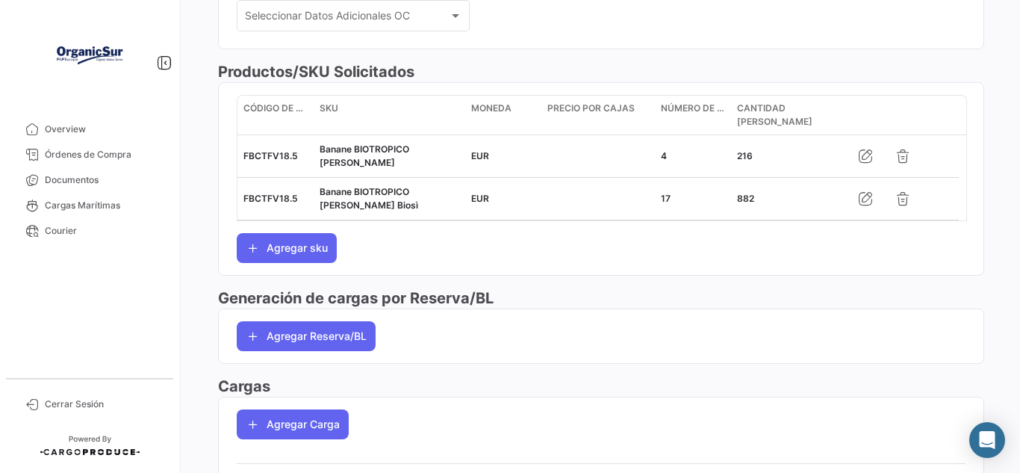
scroll to position [528, 0]
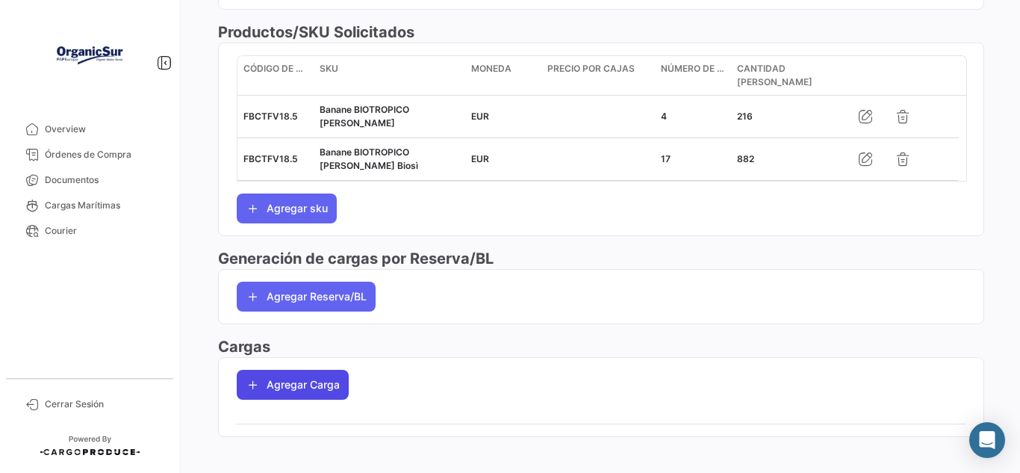
click at [315, 380] on button "Agregar Carga" at bounding box center [293, 385] width 112 height 30
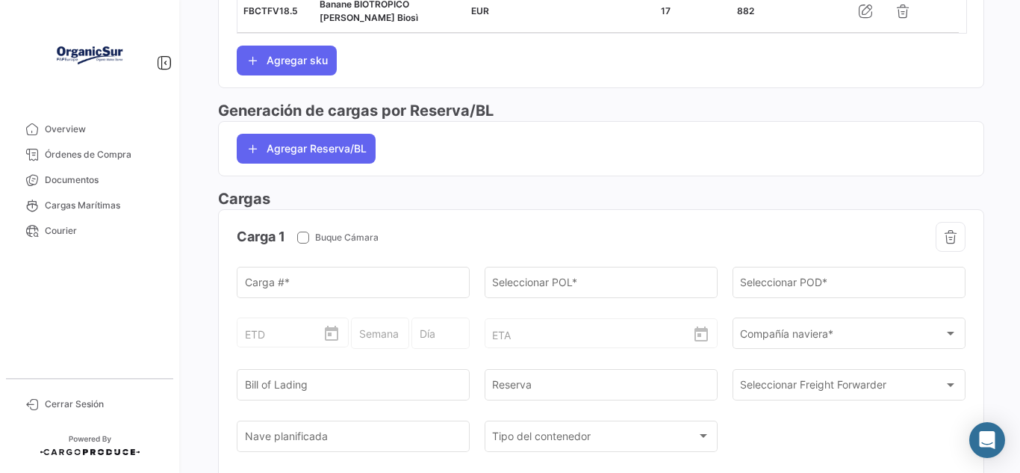
scroll to position [677, 0]
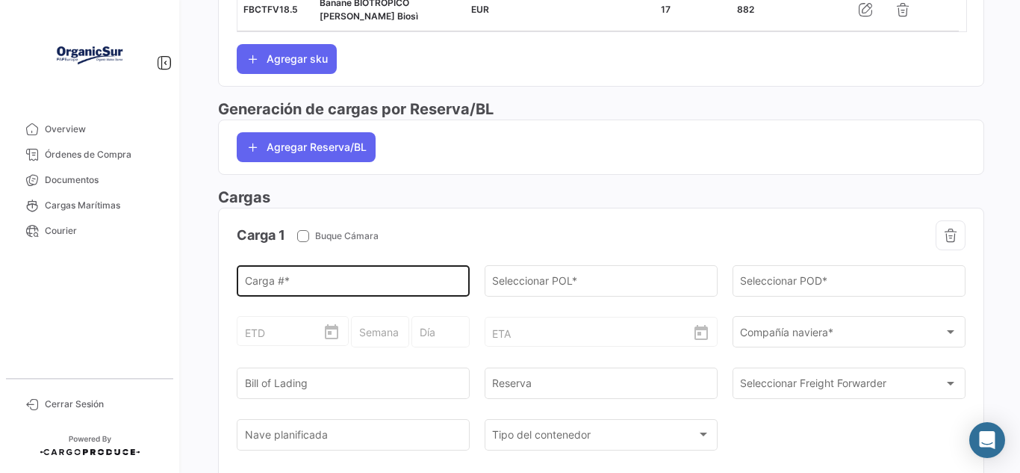
click at [380, 262] on div "Carga # *" at bounding box center [353, 279] width 217 height 34
click at [376, 277] on input "Carga # *" at bounding box center [353, 283] width 217 height 13
paste input "CAAU4036124"
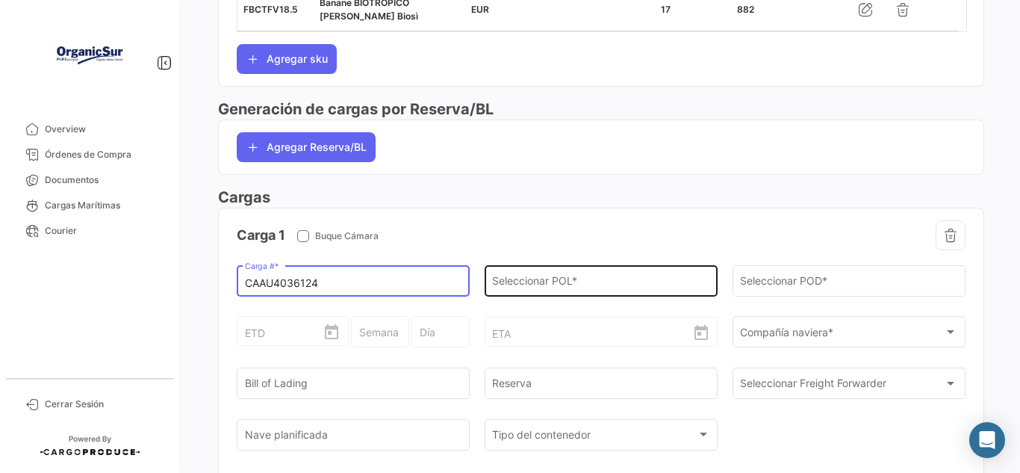
type input "CAAU4036124"
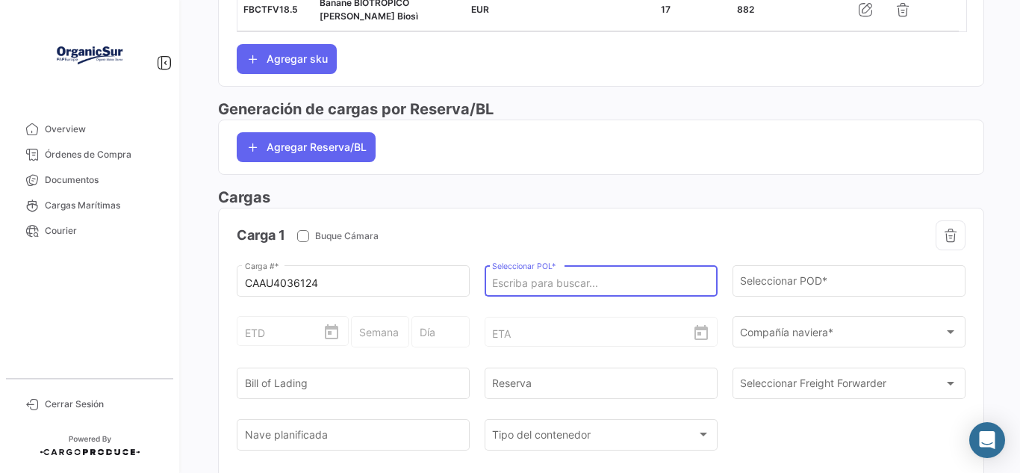
click at [561, 277] on input "Seleccionar POL *" at bounding box center [600, 283] width 217 height 13
click at [620, 296] on div "ETA" at bounding box center [600, 319] width 217 height 55
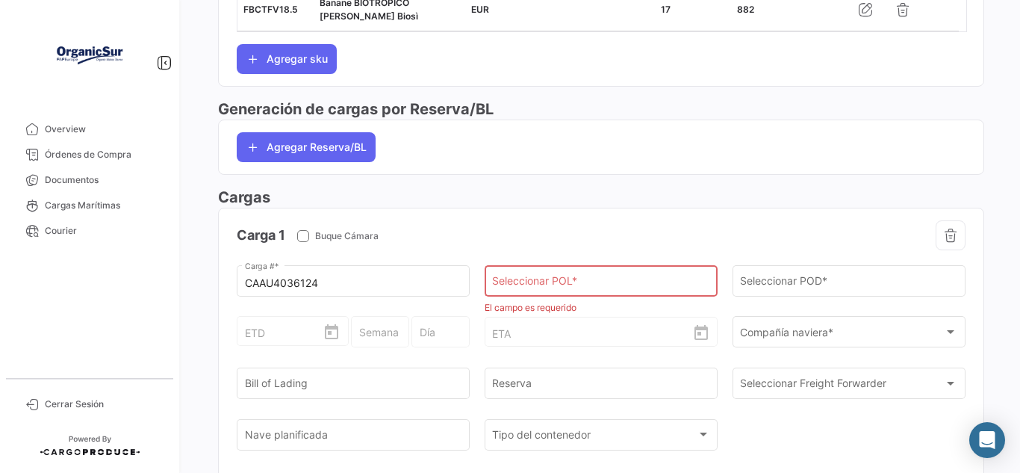
click at [596, 263] on div "Seleccionar POL *" at bounding box center [600, 280] width 217 height 34
click at [582, 278] on input "Seleccionar POL *" at bounding box center [600, 284] width 217 height 13
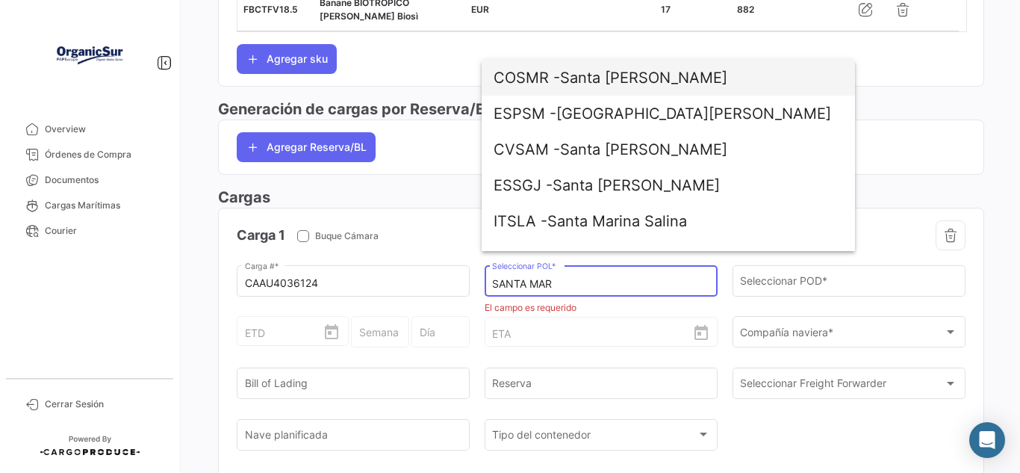
click at [632, 68] on span "COSMR - [GEOGRAPHIC_DATA][PERSON_NAME]" at bounding box center [667, 78] width 349 height 36
type input "Santa [PERSON_NAME]"
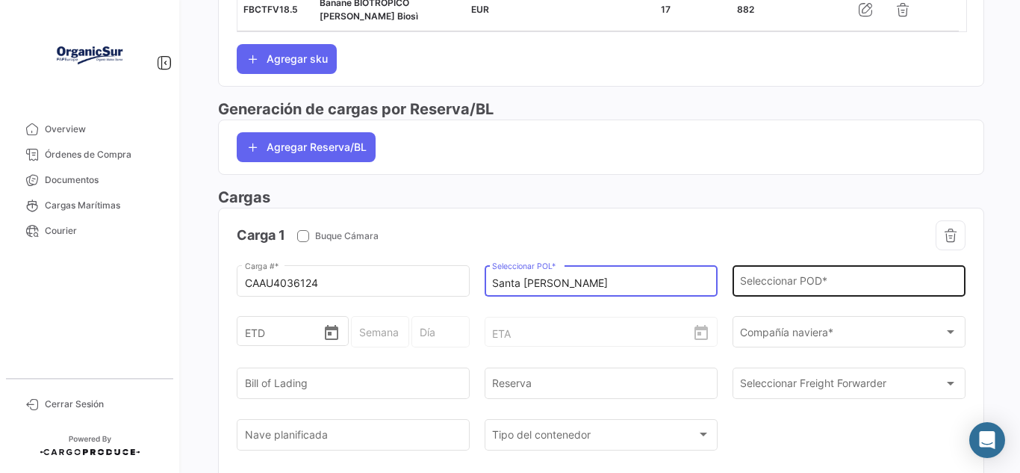
click at [797, 277] on input "Seleccionar POD *" at bounding box center [848, 283] width 217 height 13
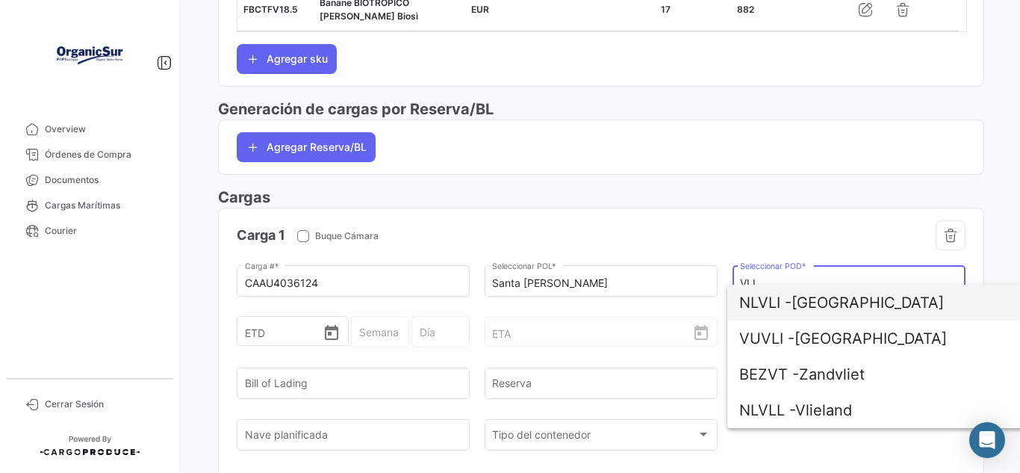
click at [867, 299] on span "NLVLI - [GEOGRAPHIC_DATA]" at bounding box center [913, 302] width 349 height 36
type input "[GEOGRAPHIC_DATA]"
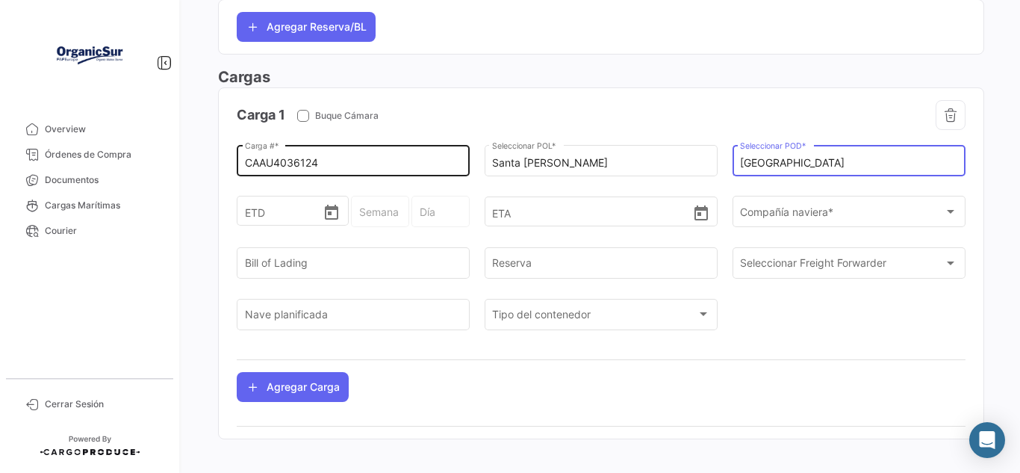
scroll to position [799, 0]
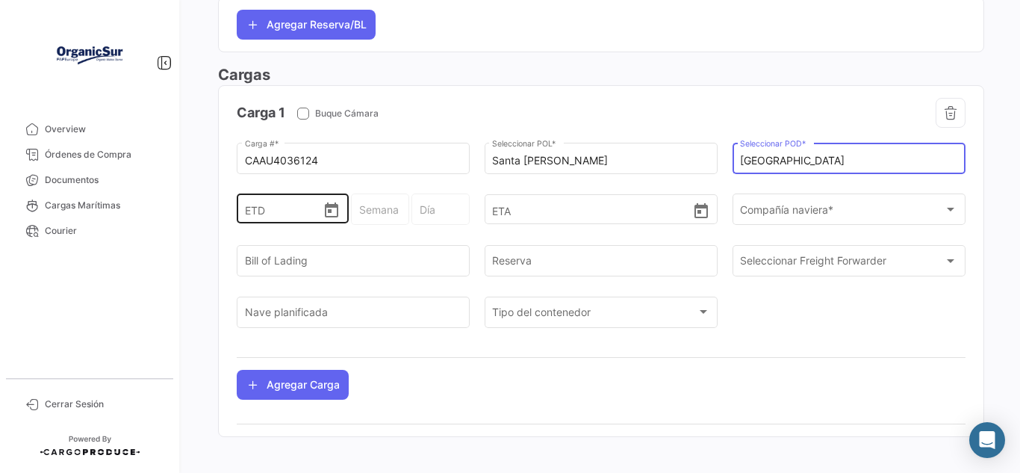
click at [328, 202] on icon "Open calendar" at bounding box center [331, 209] width 13 height 15
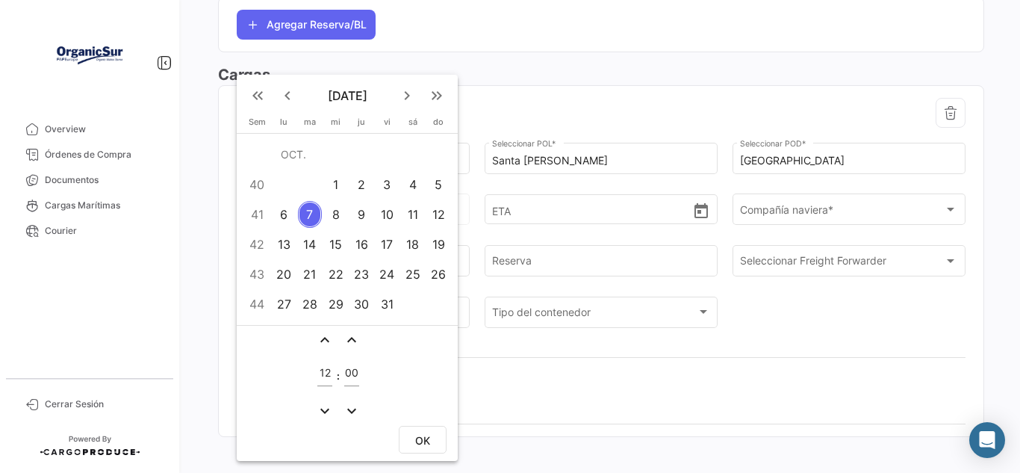
click at [387, 189] on div "3" at bounding box center [386, 184] width 23 height 27
click at [422, 450] on button "OK" at bounding box center [423, 440] width 48 height 28
type input "[DATE] 12:00"
type input "40 - 2025"
type input "Viernes"
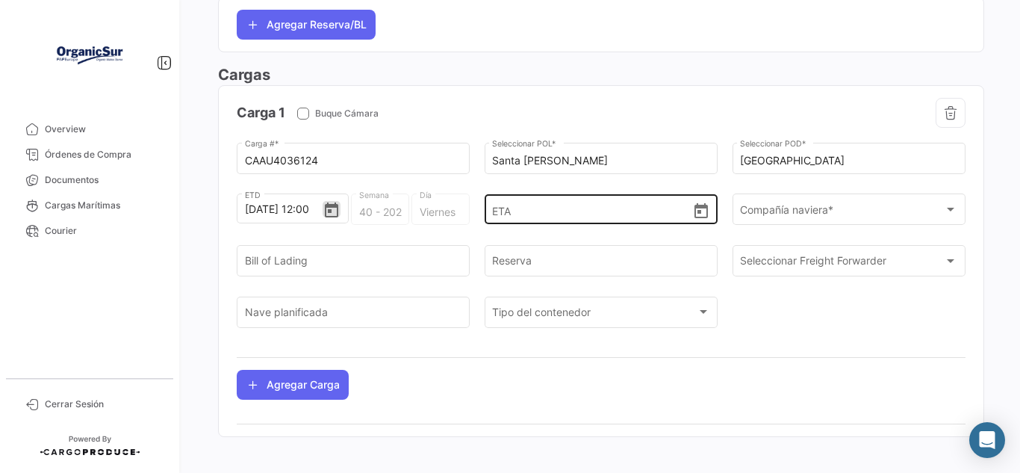
click at [697, 202] on icon "Open calendar" at bounding box center [701, 211] width 18 height 18
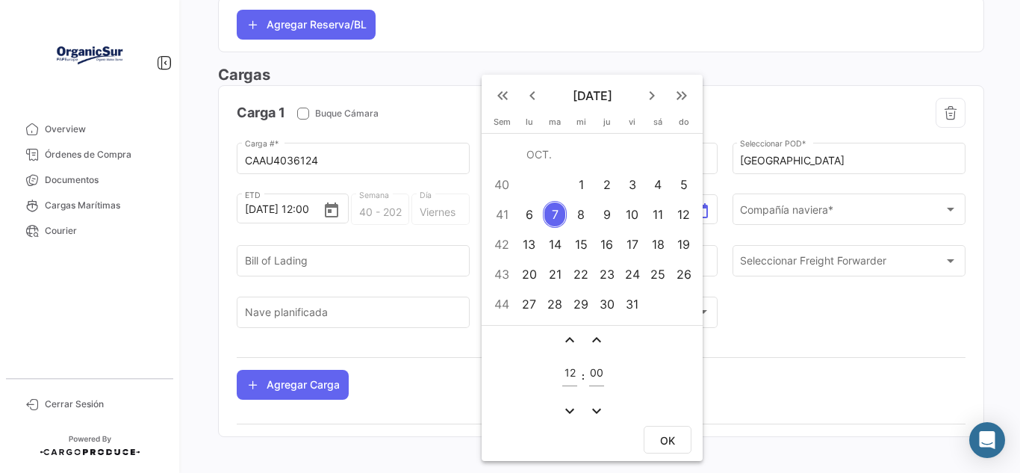
click at [635, 240] on div "17" at bounding box center [632, 244] width 23 height 27
click at [658, 441] on button "OK" at bounding box center [667, 440] width 48 height 28
type input "[DATE] 12:00"
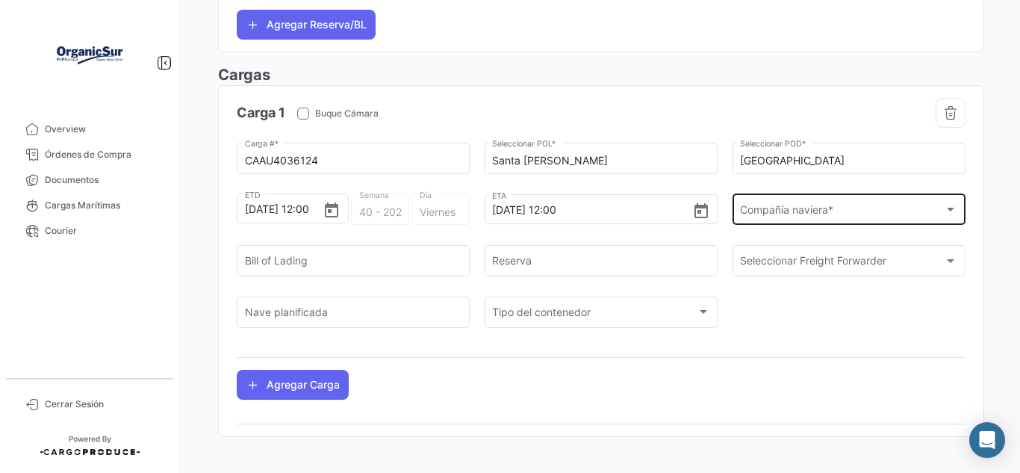
click at [826, 193] on div "Compañía naviera * Compañía naviera *" at bounding box center [848, 208] width 217 height 34
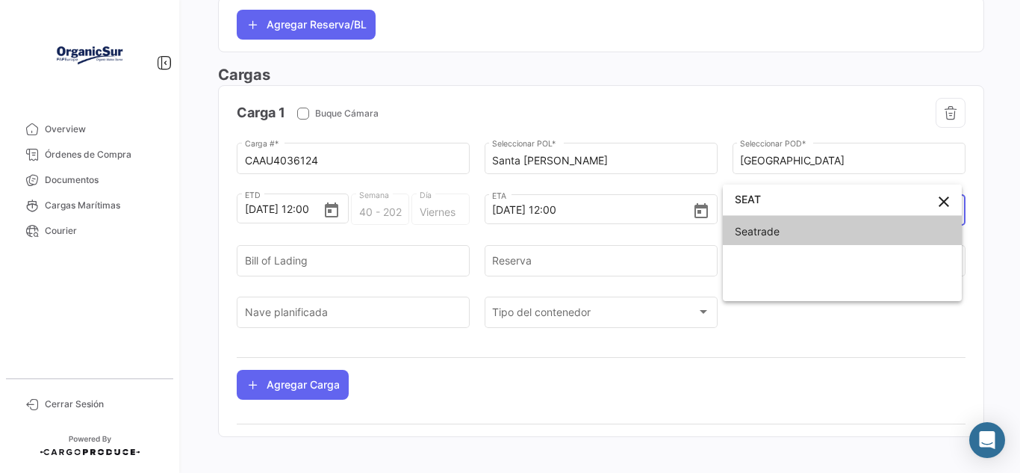
type input "SEAT"
click at [814, 222] on span "Seatrade" at bounding box center [842, 231] width 215 height 31
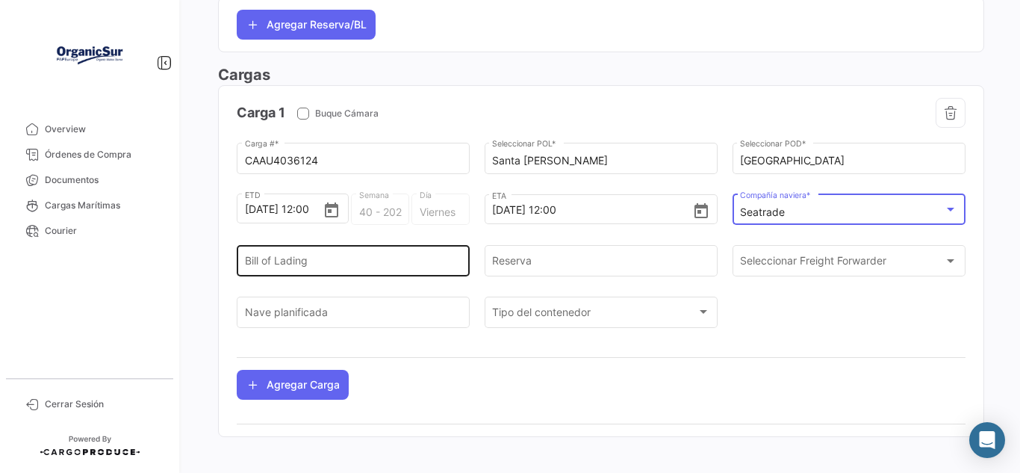
click at [410, 258] on input "Bill of Lading" at bounding box center [353, 264] width 217 height 13
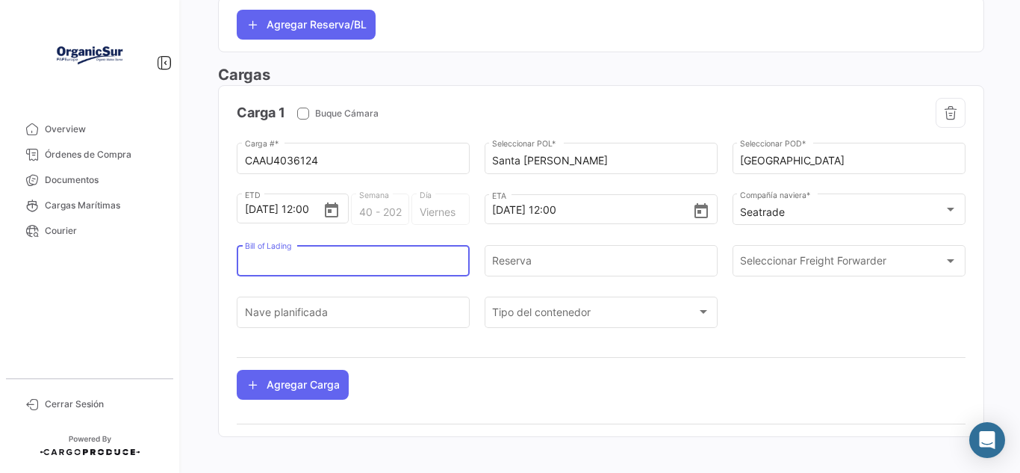
paste input "SGNV434SMR508009"
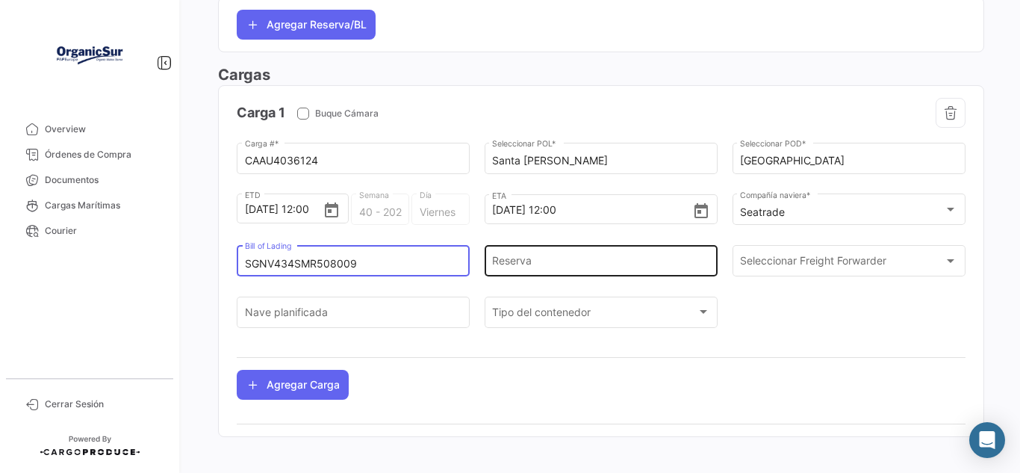
type input "SGNV434SMR508009"
click at [520, 258] on input "Reserva" at bounding box center [600, 264] width 217 height 13
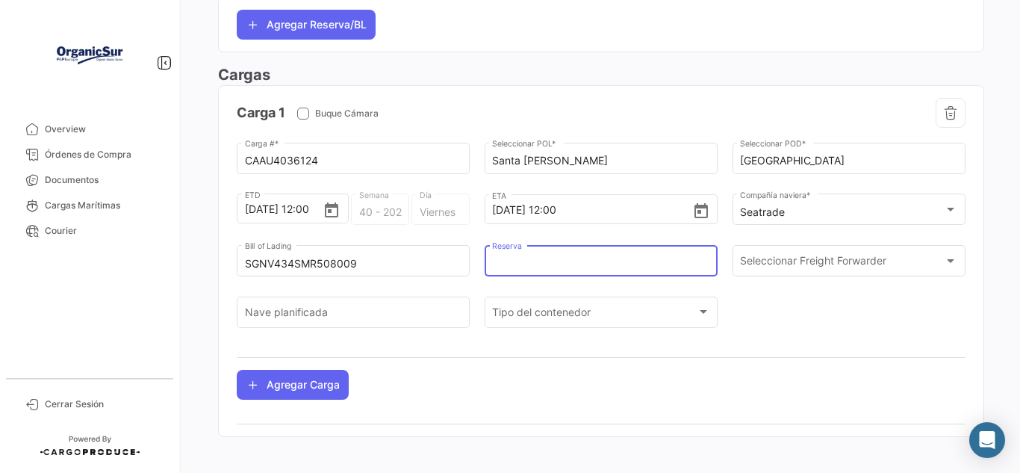
paste input "SMR210044164"
type input "SMR210044164"
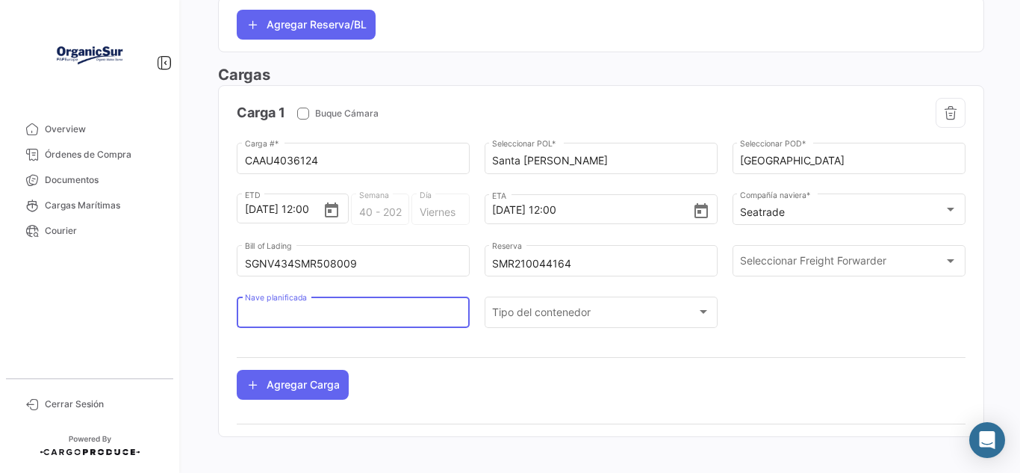
click at [364, 308] on input "Nave planificada" at bounding box center [353, 314] width 217 height 13
paste input "LUZON STRAIT - AC25040EB"
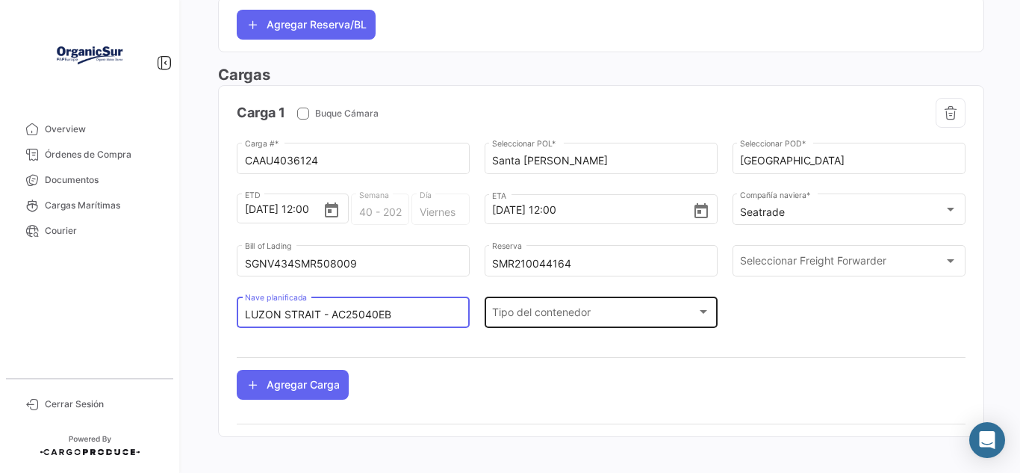
type input "LUZON STRAIT - AC25040EB"
click at [548, 293] on div "Tipo del contenedor Tipo del contenedor" at bounding box center [600, 310] width 217 height 34
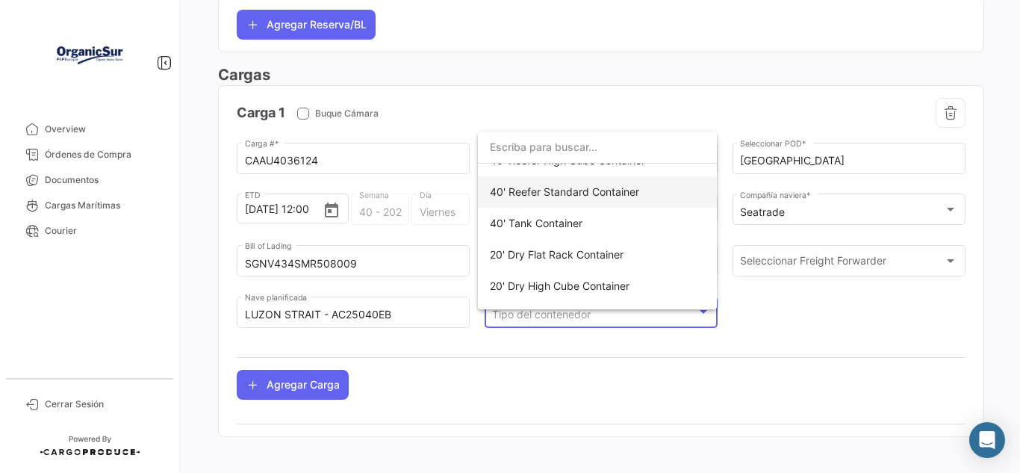
scroll to position [101, 0]
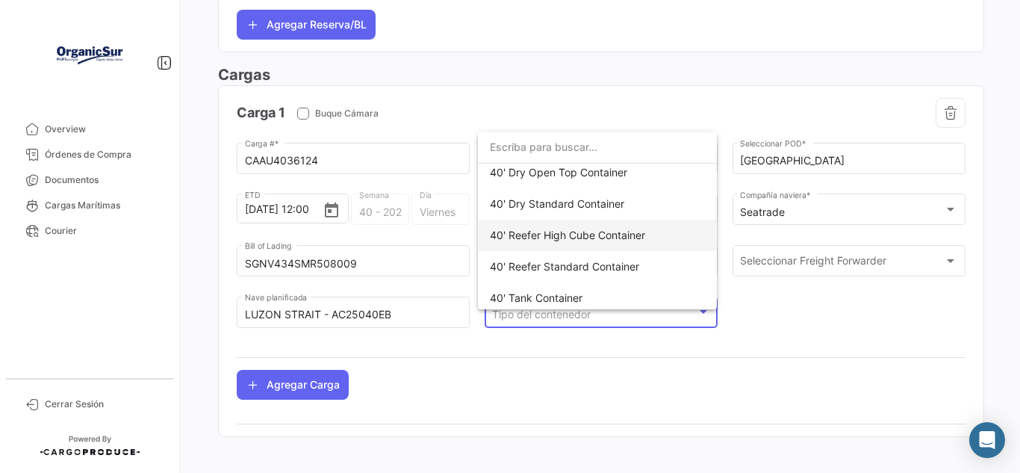
click at [630, 240] on span "40' Reefer High Cube Container" at bounding box center [567, 234] width 155 height 13
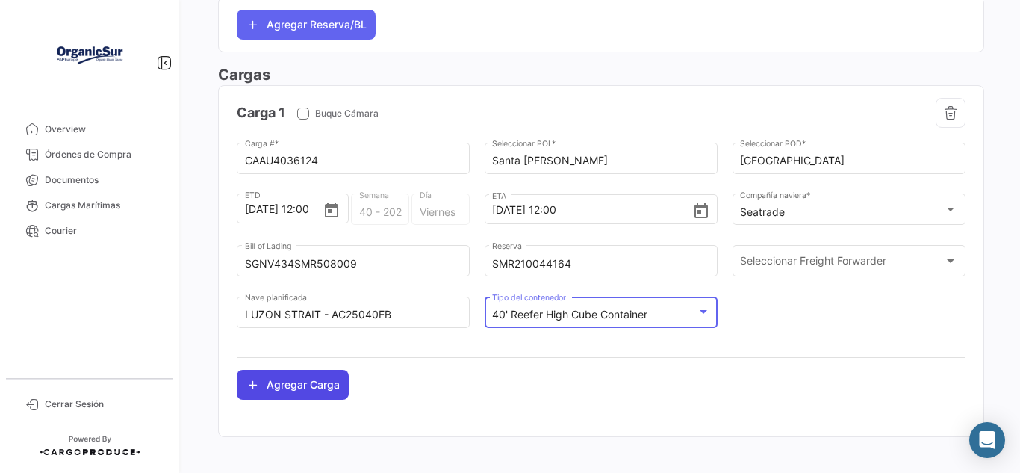
click at [292, 378] on button "Agregar Carga" at bounding box center [293, 385] width 112 height 30
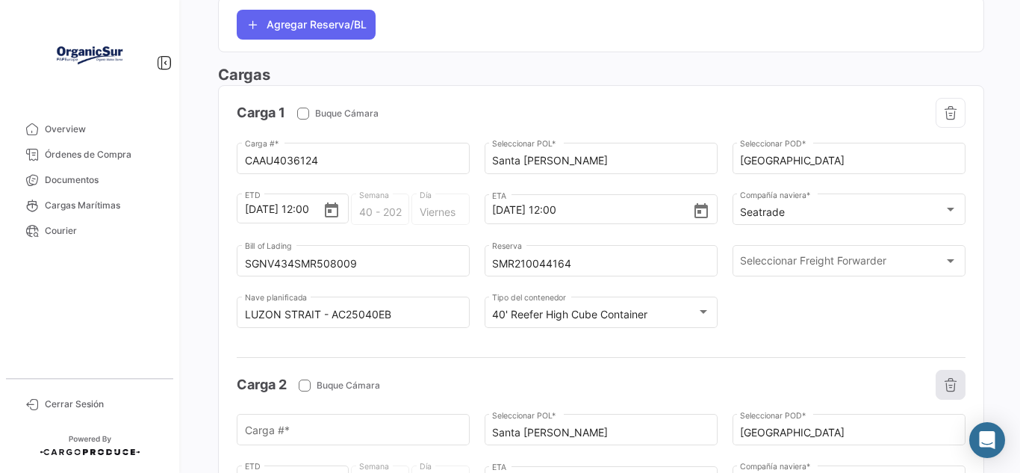
click at [947, 377] on icon "button" at bounding box center [950, 384] width 15 height 15
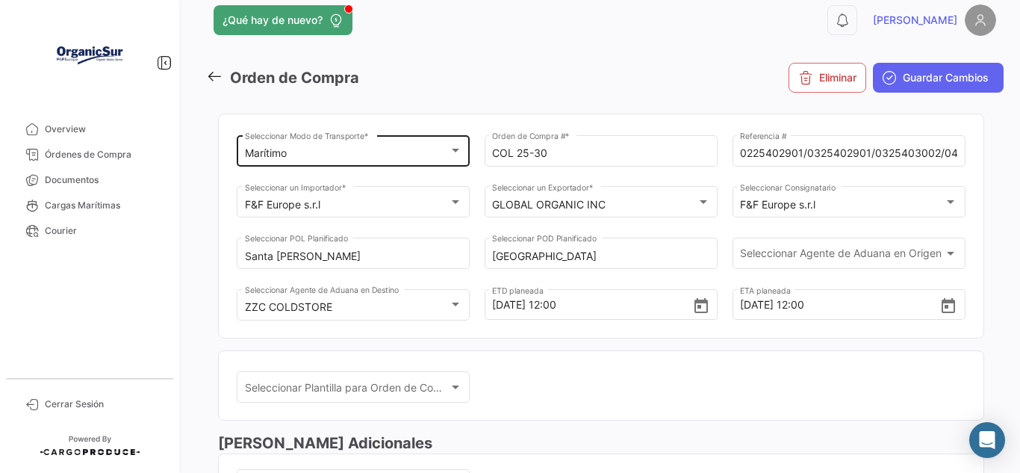
scroll to position [0, 0]
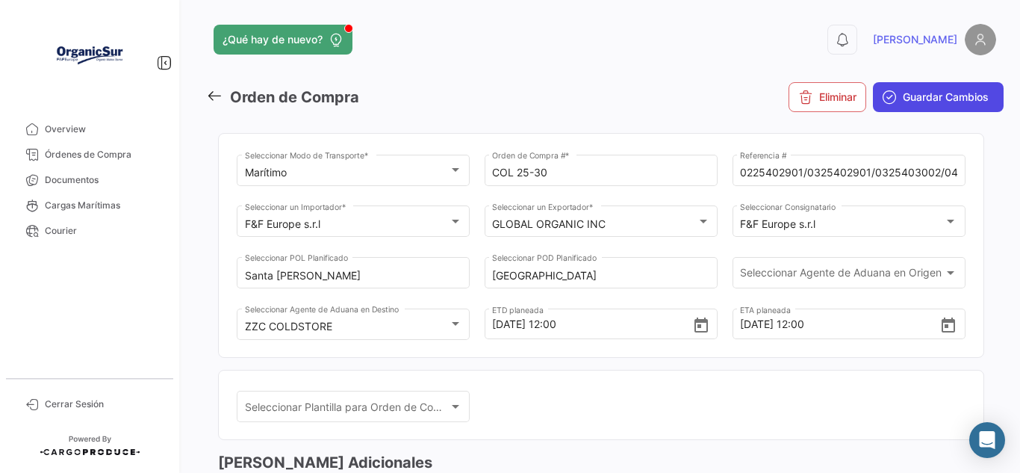
click at [890, 96] on button "Guardar Cambios" at bounding box center [938, 97] width 131 height 30
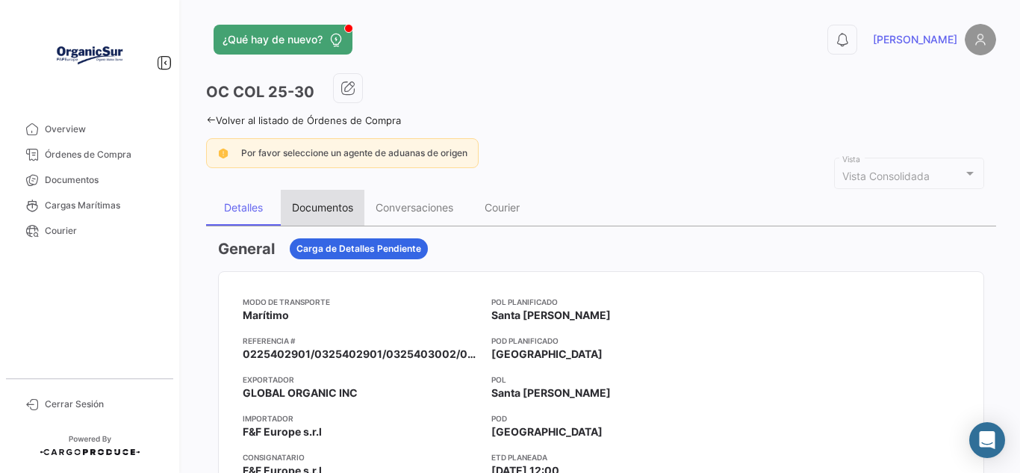
click at [322, 202] on div "Documentos" at bounding box center [322, 207] width 61 height 13
